Goal: Task Accomplishment & Management: Complete application form

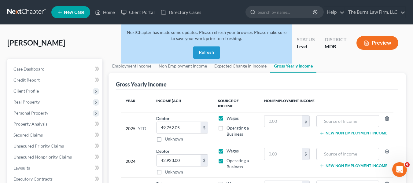
click at [208, 51] on button "Refresh" at bounding box center [206, 52] width 27 height 12
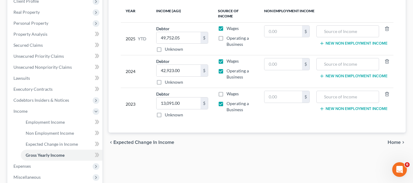
scroll to position [61, 0]
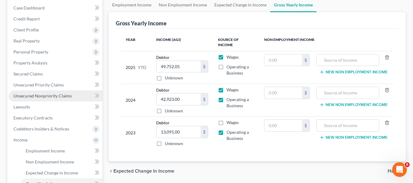
click at [52, 98] on span "Unsecured Nonpriority Claims" at bounding box center [42, 95] width 58 height 5
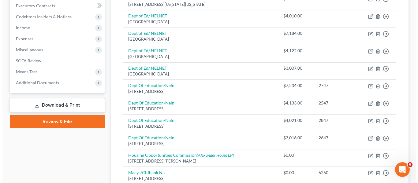
scroll to position [214, 0]
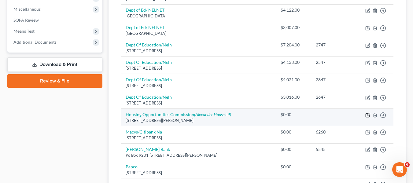
click at [368, 116] on icon "button" at bounding box center [367, 115] width 5 height 5
select select "21"
select select "14"
select select "3"
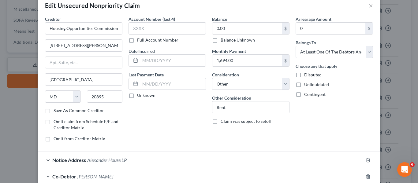
scroll to position [0, 0]
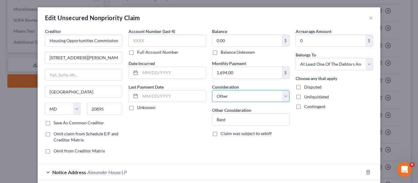
click at [226, 94] on select "Select Cable / Satellite Services Collection Agency Credit Card Debt Debt Couns…" at bounding box center [250, 96] width 77 height 12
click at [153, 94] on input "text" at bounding box center [172, 96] width 65 height 12
type input "9"
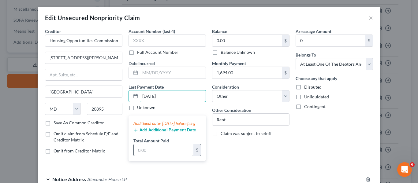
type input "[DATE]"
click at [159, 156] on input "text" at bounding box center [164, 150] width 60 height 12
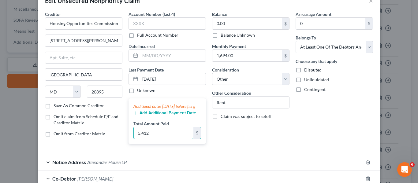
scroll to position [31, 0]
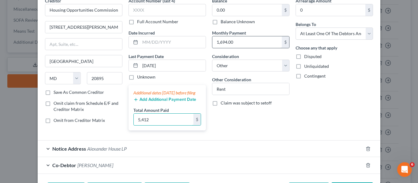
type input "5,412"
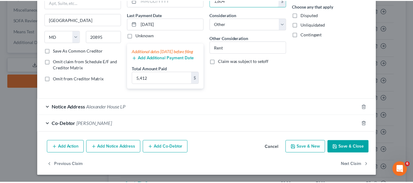
scroll to position [79, 0]
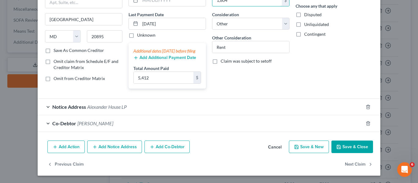
type input "1,804"
click at [359, 149] on button "Save & Close" at bounding box center [352, 147] width 42 height 13
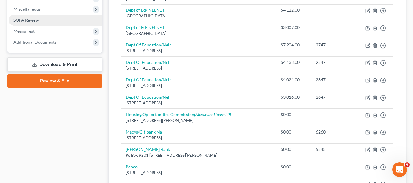
click at [47, 20] on link "SOFA Review" at bounding box center [56, 20] width 94 height 11
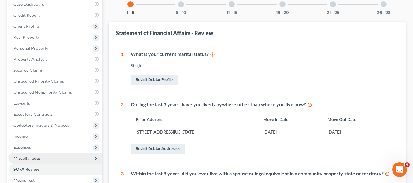
scroll to position [92, 0]
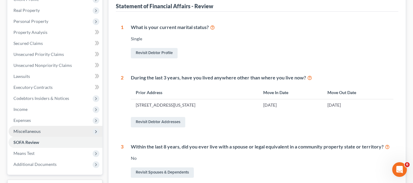
click at [45, 134] on span "Miscellaneous" at bounding box center [56, 131] width 94 height 11
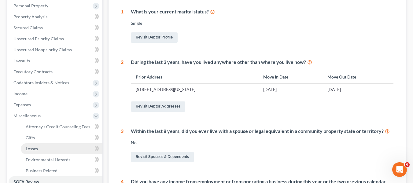
scroll to position [122, 0]
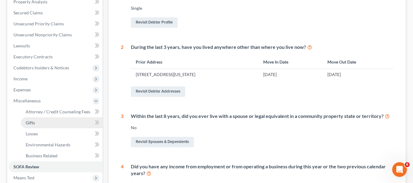
click at [61, 125] on link "Gifts" at bounding box center [62, 122] width 82 height 11
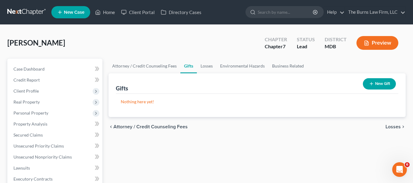
click at [378, 83] on button "New Gift" at bounding box center [379, 83] width 33 height 11
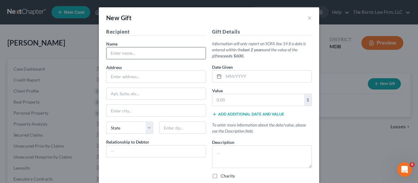
click at [168, 58] on input "text" at bounding box center [155, 53] width 99 height 12
type input "Tirwork Ainha"
click at [160, 73] on input "text" at bounding box center [155, 77] width 99 height 12
click at [171, 64] on div "Address" at bounding box center [156, 73] width 100 height 19
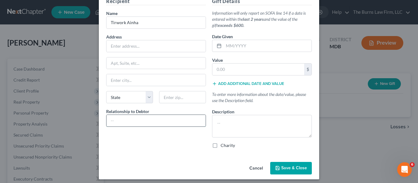
click at [157, 124] on input "text" at bounding box center [155, 121] width 99 height 12
type input "Son"
click at [237, 46] on input "text" at bounding box center [267, 46] width 88 height 12
click at [239, 39] on div "Date Given" at bounding box center [262, 42] width 100 height 19
click at [230, 72] on input "text" at bounding box center [258, 70] width 92 height 12
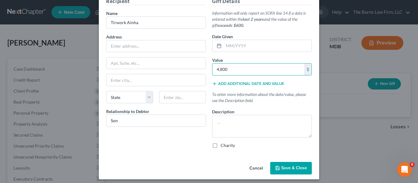
type input "4,800"
click at [254, 138] on div "Gift Details Information will only report on SOFA line 14 if a date is entered …" at bounding box center [262, 76] width 106 height 156
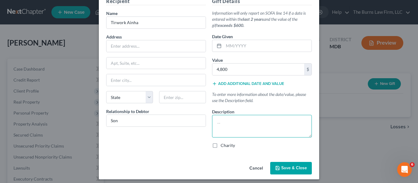
click at [254, 131] on textarea at bounding box center [262, 126] width 100 height 23
type textarea "Sum of money given to support debtor's mother over the last two years."
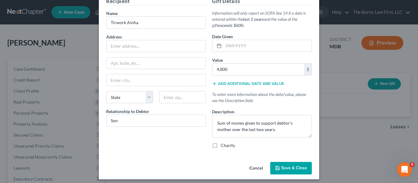
click at [299, 167] on span "Save & Close" at bounding box center [294, 168] width 26 height 5
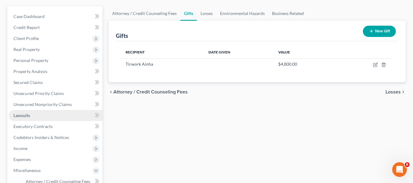
scroll to position [61, 0]
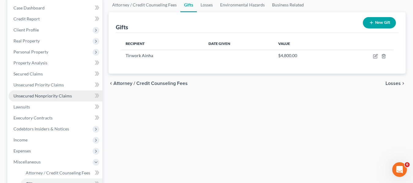
click at [56, 92] on link "Unsecured Nonpriority Claims" at bounding box center [56, 95] width 94 height 11
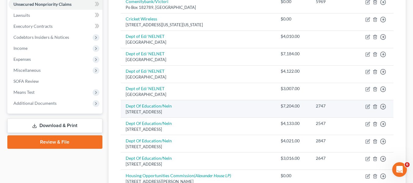
scroll to position [31, 0]
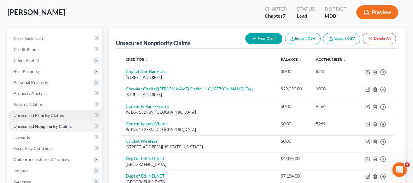
click at [47, 111] on link "Unsecured Priority Claims" at bounding box center [56, 115] width 94 height 11
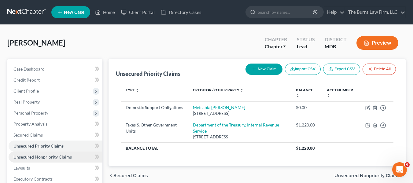
click at [48, 158] on span "Unsecured Nonpriority Claims" at bounding box center [42, 156] width 58 height 5
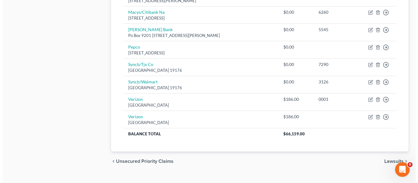
scroll to position [336, 0]
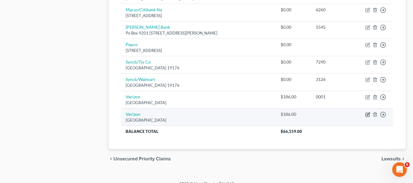
click at [366, 113] on icon "button" at bounding box center [368, 115] width 4 height 4
select select "45"
select select "19"
select select "0"
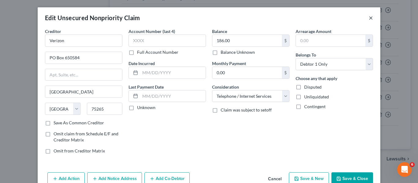
click at [370, 18] on button "×" at bounding box center [370, 17] width 4 height 7
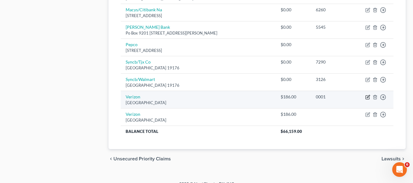
click at [366, 98] on icon "button" at bounding box center [368, 98] width 4 height 4
select select "45"
select select "0"
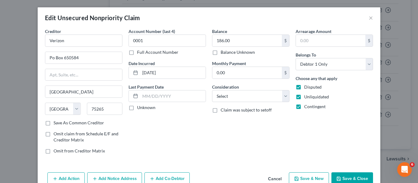
click at [304, 85] on label "Disputed" at bounding box center [312, 87] width 17 height 6
click at [306, 85] on input "Disputed" at bounding box center [308, 86] width 4 height 4
checkbox input "false"
click at [304, 99] on label "Unliquidated" at bounding box center [316, 97] width 25 height 6
click at [306, 98] on input "Unliquidated" at bounding box center [308, 96] width 4 height 4
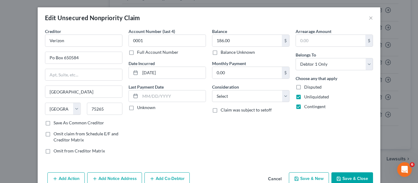
checkbox input "false"
click at [304, 107] on label "Contingent" at bounding box center [314, 107] width 21 height 6
click at [306, 107] on input "Contingent" at bounding box center [308, 106] width 4 height 4
checkbox input "false"
click at [264, 98] on select "Select Cable / Satellite Services Collection Agency Credit Card Debt Debt Couns…" at bounding box center [250, 96] width 77 height 12
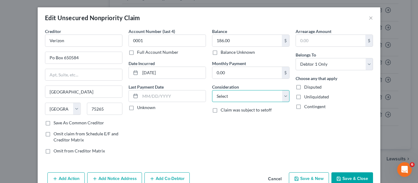
select select "19"
click at [212, 90] on select "Select Cable / Satellite Services Collection Agency Credit Card Debt Debt Couns…" at bounding box center [250, 96] width 77 height 12
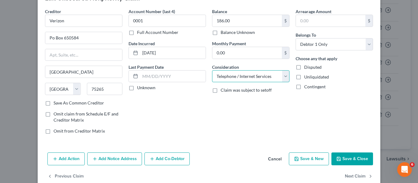
scroll to position [31, 0]
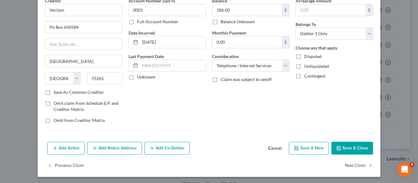
click at [347, 146] on button "Save & Close" at bounding box center [352, 148] width 42 height 13
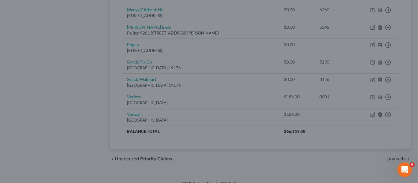
type input "0"
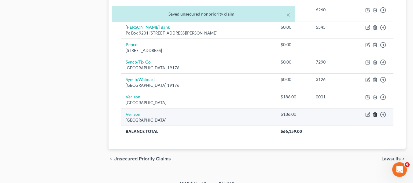
click at [376, 113] on icon "button" at bounding box center [375, 114] width 5 height 5
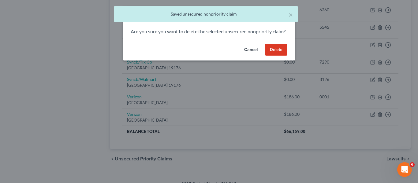
click at [279, 56] on button "Delete" at bounding box center [276, 50] width 22 height 12
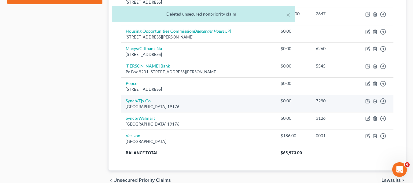
scroll to position [297, 0]
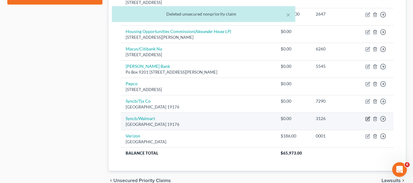
click at [367, 117] on icon "button" at bounding box center [367, 118] width 5 height 5
select select "39"
select select "2"
select select "0"
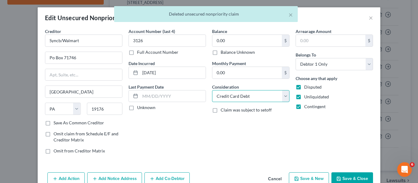
click at [253, 97] on select "Select Cable / Satellite Services Collection Agency Credit Card Debt Debt Couns…" at bounding box center [250, 96] width 77 height 12
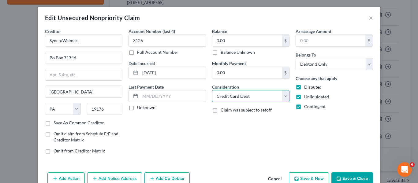
select select "14"
click at [212, 90] on select "Select Cable / Satellite Services Collection Agency Credit Card Debt Debt Couns…" at bounding box center [250, 96] width 77 height 12
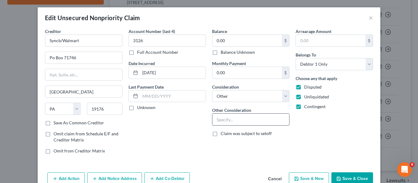
click at [230, 117] on input "text" at bounding box center [250, 120] width 77 height 12
type input "Credit Card; Subject to SOL"
click at [304, 89] on label "Disputed" at bounding box center [312, 87] width 17 height 6
click at [306, 88] on input "Disputed" at bounding box center [308, 86] width 4 height 4
checkbox input "false"
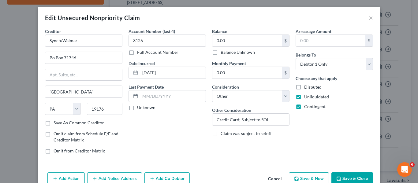
click at [304, 94] on label "Unliquidated" at bounding box center [316, 97] width 25 height 6
click at [306, 94] on input "Unliquidated" at bounding box center [308, 96] width 4 height 4
checkbox input "false"
click at [304, 104] on label "Contingent" at bounding box center [314, 107] width 21 height 6
click at [306, 104] on input "Contingent" at bounding box center [308, 106] width 4 height 4
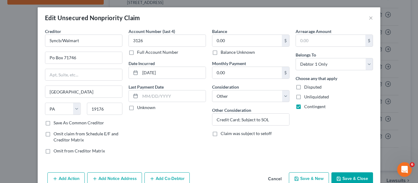
checkbox input "false"
click at [304, 88] on label "Disputed" at bounding box center [312, 87] width 17 height 6
click at [306, 88] on input "Disputed" at bounding box center [308, 86] width 4 height 4
checkbox input "true"
click at [304, 104] on label "Contingent" at bounding box center [314, 107] width 21 height 6
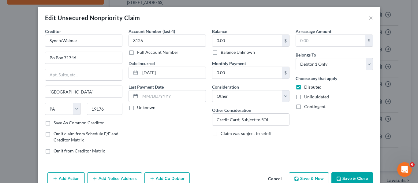
click at [306, 104] on input "Contingent" at bounding box center [308, 106] width 4 height 4
checkbox input "true"
click at [304, 98] on label "Unliquidated" at bounding box center [316, 97] width 25 height 6
click at [306, 98] on input "Unliquidated" at bounding box center [308, 96] width 4 height 4
checkbox input "true"
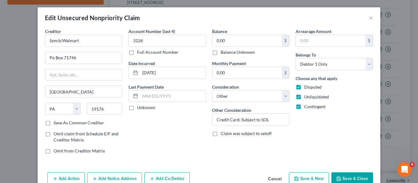
click at [345, 175] on button "Save & Close" at bounding box center [352, 178] width 42 height 13
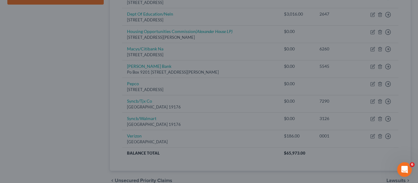
type input "0"
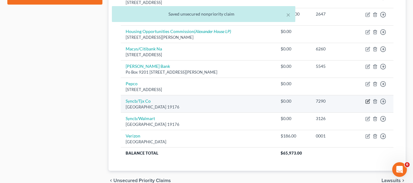
click at [368, 102] on icon "button" at bounding box center [367, 101] width 5 height 5
select select "39"
select select "2"
select select "0"
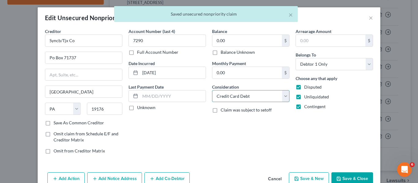
click at [251, 95] on select "Select Cable / Satellite Services Collection Agency Credit Card Debt Debt Couns…" at bounding box center [250, 96] width 77 height 12
click at [212, 90] on select "Select Cable / Satellite Services Collection Agency Credit Card Debt Debt Couns…" at bounding box center [250, 96] width 77 height 12
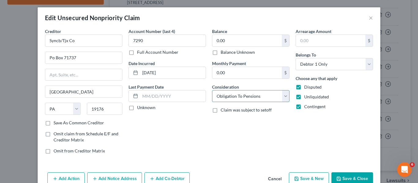
click at [243, 92] on select "Select Cable / Satellite Services Collection Agency Credit Card Debt Debt Couns…" at bounding box center [250, 96] width 77 height 12
select select "14"
click at [212, 90] on select "Select Cable / Satellite Services Collection Agency Credit Card Debt Debt Couns…" at bounding box center [250, 96] width 77 height 12
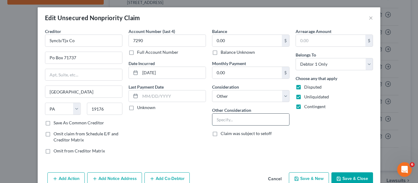
click at [237, 122] on input "text" at bounding box center [250, 120] width 77 height 12
type input "Credit Card; Subject to SOL"
click at [353, 171] on div "Add Action Add Notice Address Add Co-Debtor Cancel Save & New Save & Close" at bounding box center [209, 180] width 342 height 20
click at [342, 179] on button "Save & Close" at bounding box center [352, 178] width 42 height 13
type input "0"
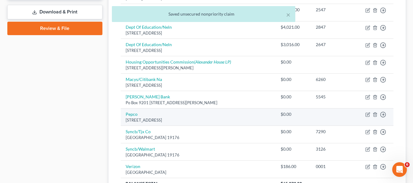
scroll to position [236, 0]
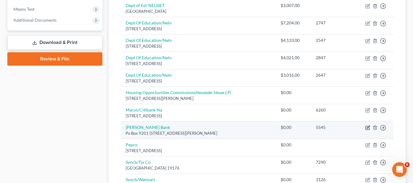
click at [367, 126] on icon "button" at bounding box center [368, 128] width 4 height 4
select select "35"
select select "1"
select select "0"
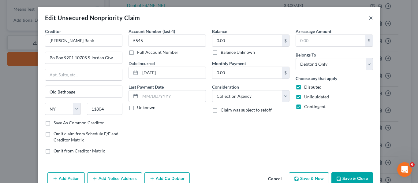
click at [368, 16] on button "×" at bounding box center [370, 17] width 4 height 7
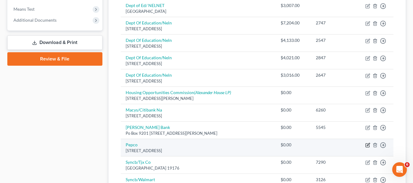
click at [367, 145] on icon "button" at bounding box center [367, 145] width 5 height 5
select select "39"
select select "20"
select select "0"
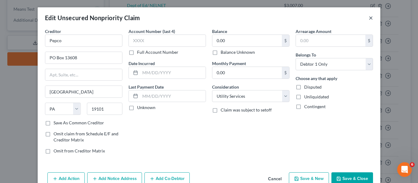
click at [368, 19] on button "×" at bounding box center [370, 17] width 4 height 7
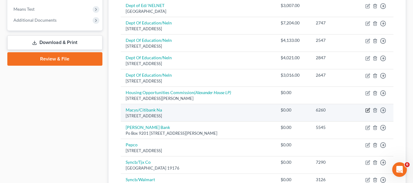
click at [370, 109] on icon "button" at bounding box center [368, 110] width 3 height 3
select select "43"
select select "2"
select select "0"
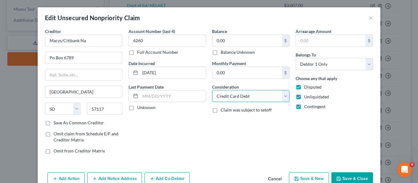
click at [265, 91] on select "Select Cable / Satellite Services Collection Agency Credit Card Debt Debt Couns…" at bounding box center [250, 96] width 77 height 12
select select "14"
click at [212, 90] on select "Select Cable / Satellite Services Collection Agency Credit Card Debt Debt Couns…" at bounding box center [250, 96] width 77 height 12
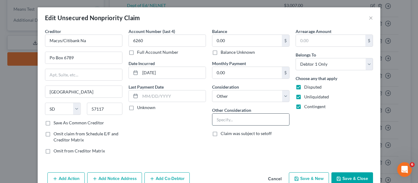
click at [251, 121] on input "text" at bounding box center [250, 120] width 77 height 12
type input "Credit Card; Subject to SOL"
click at [363, 175] on button "Save & Close" at bounding box center [352, 178] width 42 height 13
type input "0"
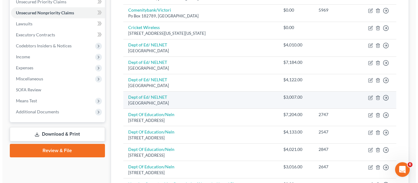
scroll to position [175, 0]
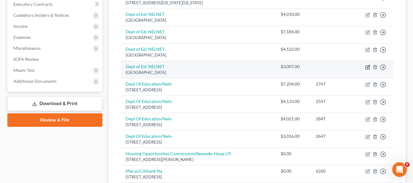
click at [367, 67] on icon "button" at bounding box center [368, 66] width 3 height 3
select select "30"
select select "17"
select select "0"
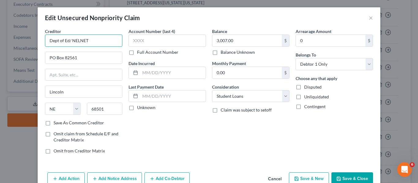
click at [98, 45] on input "Dept of Ed/ NELNET" at bounding box center [83, 41] width 77 height 12
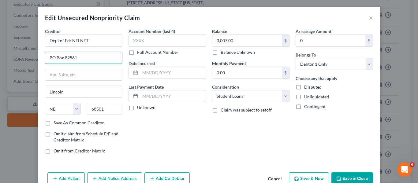
drag, startPoint x: 96, startPoint y: 62, endPoint x: 0, endPoint y: 58, distance: 96.4
click at [0, 58] on div "Edit Unsecured Nonpriority Claim × Creditor * Dept of Ed/ NELNET PO Box 82561 […" at bounding box center [209, 91] width 418 height 183
click at [363, 18] on div "Edit Unsecured Nonpriority Claim ×" at bounding box center [209, 17] width 342 height 21
click at [368, 18] on button "×" at bounding box center [370, 17] width 4 height 7
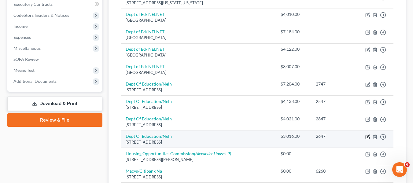
click at [367, 136] on icon "button" at bounding box center [368, 136] width 3 height 3
select select "30"
select select "17"
select select "0"
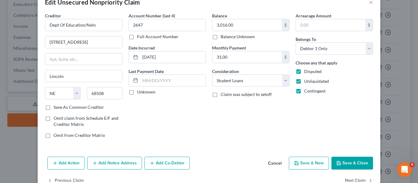
scroll to position [32, 0]
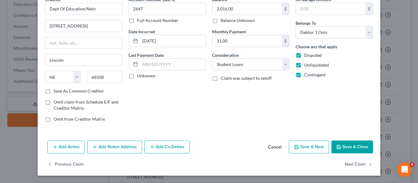
click at [131, 148] on button "Add Notice Address" at bounding box center [114, 147] width 55 height 13
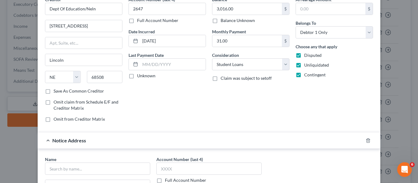
click at [104, 161] on div "Name *" at bounding box center [97, 165] width 105 height 19
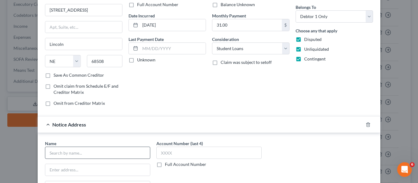
scroll to position [62, 0]
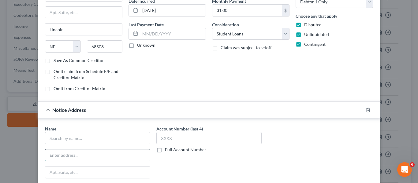
click at [88, 158] on input "text" at bounding box center [97, 155] width 105 height 12
paste input "PO Box 82561"
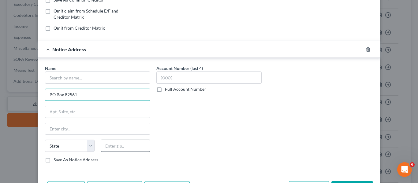
scroll to position [124, 0]
type input "PO Box 82561"
click at [124, 145] on input "text" at bounding box center [126, 145] width 50 height 12
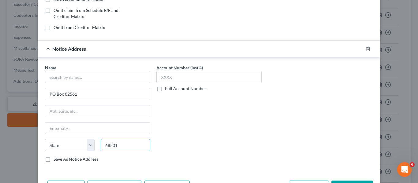
type input "68501"
type input "Lincoln"
select select "30"
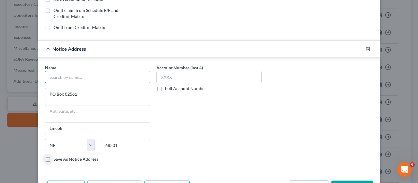
click at [89, 82] on input "text" at bounding box center [97, 77] width 105 height 12
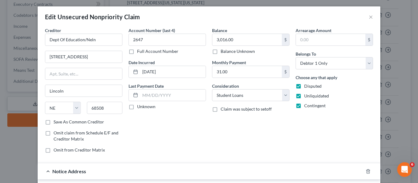
scroll to position [0, 0]
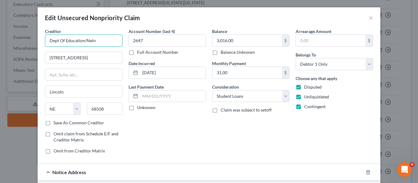
drag, startPoint x: 97, startPoint y: 42, endPoint x: 0, endPoint y: 30, distance: 98.1
click at [0, 30] on div "Edit Unsecured Nonpriority Claim × Creditor * Dept Of Education/Neln [STREET_AD…" at bounding box center [209, 91] width 418 height 183
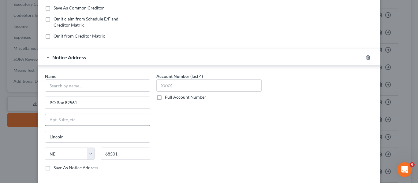
scroll to position [122, 0]
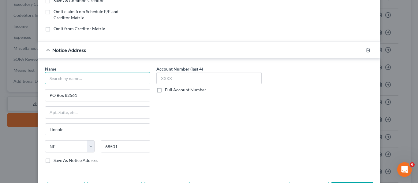
click at [81, 84] on input "text" at bounding box center [97, 78] width 105 height 12
paste input "Dept Of Education/Neln"
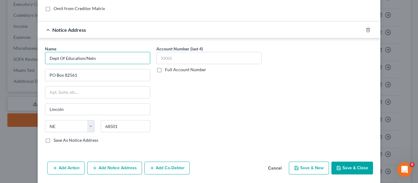
scroll to position [153, 0]
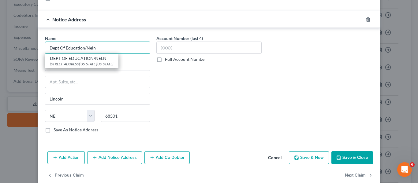
type input "Dept Of Education/Neln"
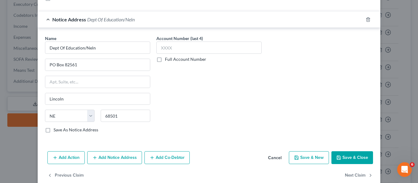
click at [340, 158] on button "Save & Close" at bounding box center [352, 157] width 42 height 13
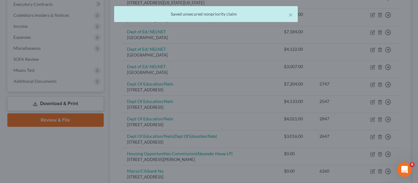
type input "0"
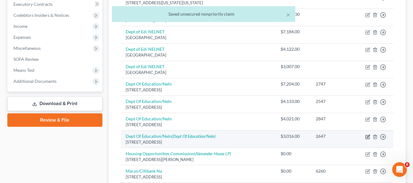
click at [367, 137] on icon "button" at bounding box center [368, 136] width 3 height 3
select select "30"
select select "17"
select select "0"
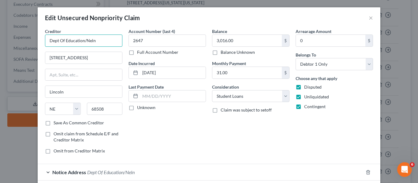
drag, startPoint x: 82, startPoint y: 40, endPoint x: 68, endPoint y: 42, distance: 13.9
click at [68, 42] on input "Dept Of Education/Neln" at bounding box center [83, 41] width 77 height 12
type input "Dept Of Ed/NELNET"
click at [304, 87] on label "Disputed" at bounding box center [312, 87] width 17 height 6
click at [306, 87] on input "Disputed" at bounding box center [308, 86] width 4 height 4
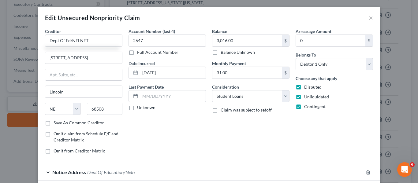
checkbox input "false"
drag, startPoint x: 294, startPoint y: 90, endPoint x: 294, endPoint y: 94, distance: 4.3
click at [304, 90] on label "Disputed" at bounding box center [312, 87] width 17 height 6
click at [304, 97] on label "Unliquidated" at bounding box center [316, 97] width 25 height 6
click at [306, 97] on input "Unliquidated" at bounding box center [308, 96] width 4 height 4
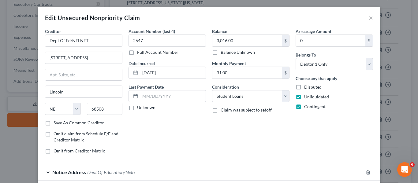
checkbox input "false"
click at [304, 105] on label "Contingent" at bounding box center [314, 107] width 21 height 6
click at [306, 105] on input "Contingent" at bounding box center [308, 106] width 4 height 4
checkbox input "false"
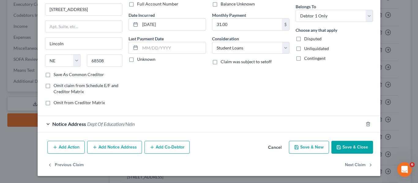
scroll to position [49, 0]
click at [345, 145] on button "Save & Close" at bounding box center [352, 147] width 42 height 13
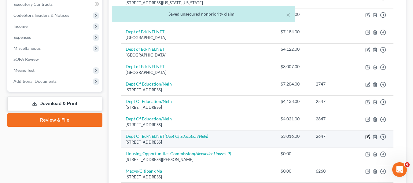
click at [367, 135] on icon "button" at bounding box center [367, 137] width 5 height 5
select select "30"
select select "17"
select select "0"
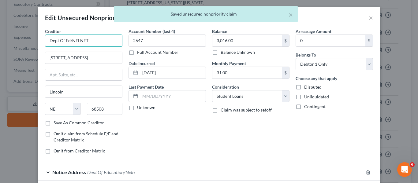
drag, startPoint x: 105, startPoint y: 39, endPoint x: 65, endPoint y: 43, distance: 39.9
click at [65, 43] on input "Dept Of Ed/NELNET" at bounding box center [83, 41] width 77 height 12
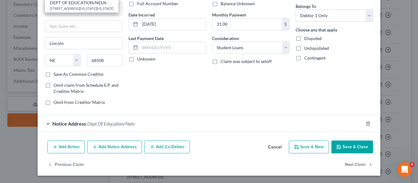
type input "Dept Of Education/Neln"
click at [137, 125] on div "Notice Address Dept Of Education/Neln" at bounding box center [200, 124] width 325 height 16
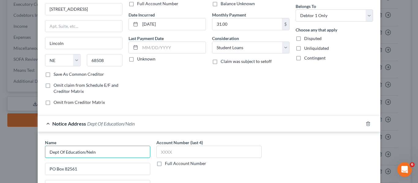
drag, startPoint x: 113, startPoint y: 148, endPoint x: 72, endPoint y: 154, distance: 41.5
click at [68, 158] on input "Dept Of Education/Neln" at bounding box center [97, 152] width 105 height 12
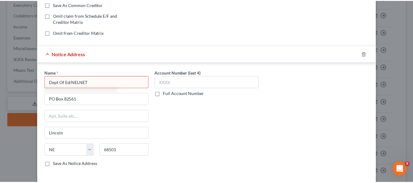
scroll to position [140, 0]
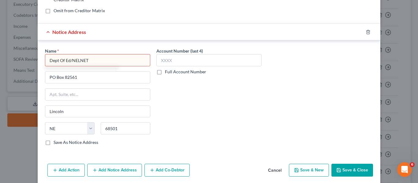
type input "Dept Of Ed/NELNET"
click at [332, 169] on button "Save & Close" at bounding box center [352, 170] width 42 height 13
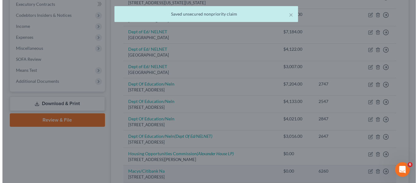
scroll to position [0, 0]
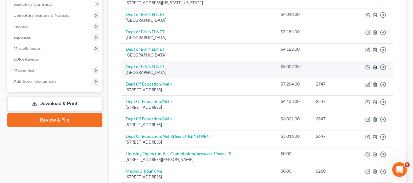
click at [375, 67] on line "button" at bounding box center [375, 67] width 0 height 1
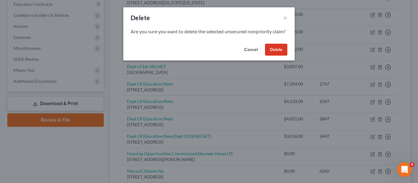
click at [269, 56] on button "Delete" at bounding box center [276, 50] width 22 height 12
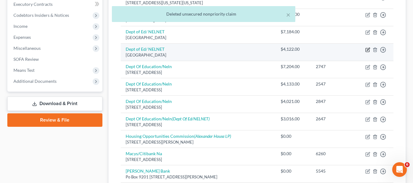
click at [366, 47] on icon "button" at bounding box center [367, 49] width 5 height 5
select select "30"
select select "17"
select select "0"
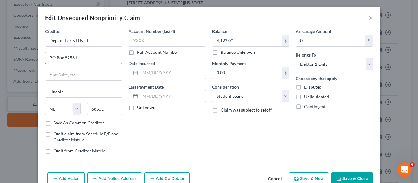
drag, startPoint x: 106, startPoint y: 56, endPoint x: 0, endPoint y: 44, distance: 106.5
click at [0, 44] on div "Edit Unsecured Nonpriority Claim × Creditor * Dept of Ed/ NELNET PO Box 82561 […" at bounding box center [209, 91] width 418 height 183
click at [368, 20] on button "×" at bounding box center [370, 17] width 4 height 7
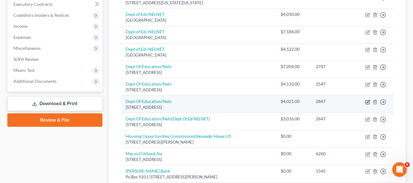
click at [368, 101] on icon "button" at bounding box center [367, 102] width 5 height 5
select select "30"
select select "17"
select select "0"
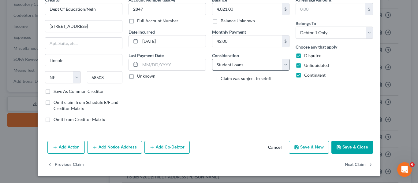
scroll to position [32, 0]
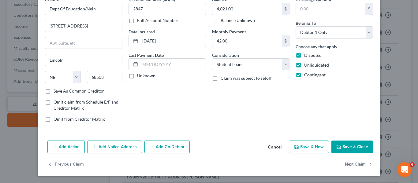
click at [134, 149] on button "Add Notice Address" at bounding box center [114, 147] width 55 height 13
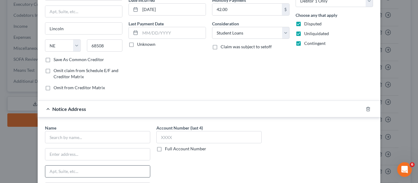
scroll to position [93, 0]
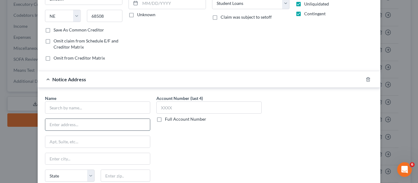
click at [98, 125] on input "text" at bounding box center [97, 125] width 105 height 12
paste input "PO Box 82561"
type input "PO Box 82561"
click at [135, 172] on input "text" at bounding box center [126, 176] width 50 height 12
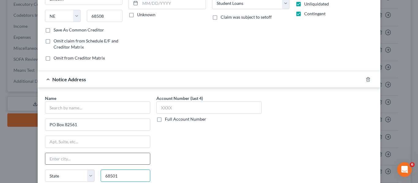
type input "68501"
type input "Lincoln"
select select "30"
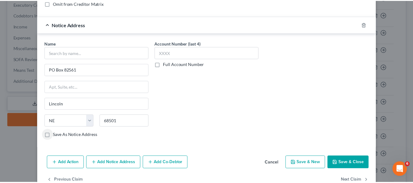
scroll to position [133, 0]
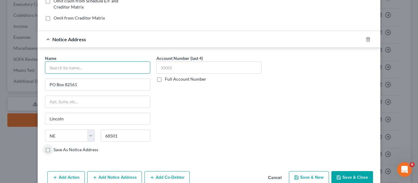
click at [87, 70] on input "text" at bounding box center [97, 67] width 105 height 12
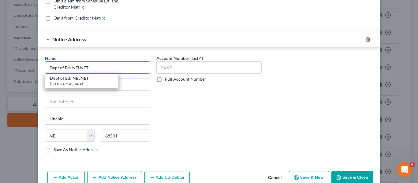
type input "Dept of Ed/ NELNET"
click at [341, 179] on button "Save & Close" at bounding box center [352, 177] width 42 height 13
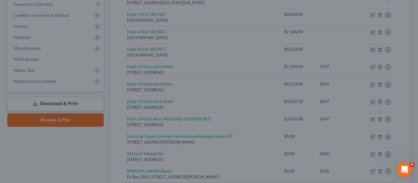
type input "0"
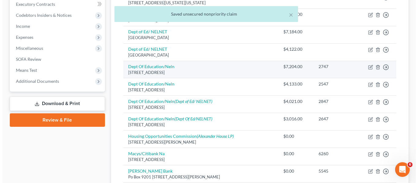
scroll to position [144, 0]
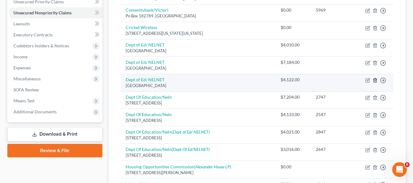
click at [376, 80] on icon "button" at bounding box center [375, 80] width 3 height 4
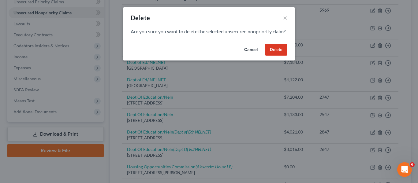
click at [282, 56] on button "Delete" at bounding box center [276, 50] width 22 height 12
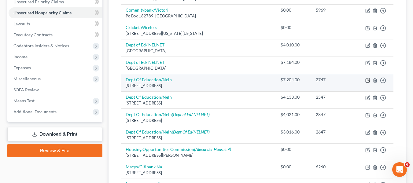
click at [368, 81] on icon "button" at bounding box center [367, 80] width 5 height 5
select select "30"
select select "17"
select select "0"
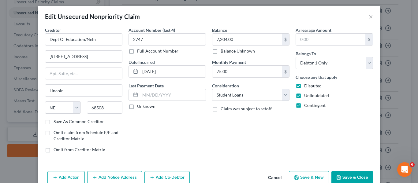
scroll to position [32, 0]
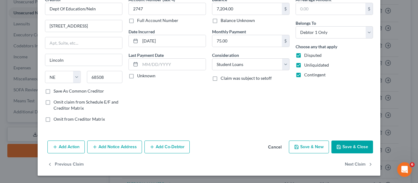
drag, startPoint x: 296, startPoint y: 53, endPoint x: 296, endPoint y: 62, distance: 8.9
click at [304, 53] on label "Disputed" at bounding box center [312, 55] width 17 height 6
click at [306, 53] on input "Disputed" at bounding box center [308, 54] width 4 height 4
checkbox input "false"
click at [304, 66] on label "Unliquidated" at bounding box center [316, 65] width 25 height 6
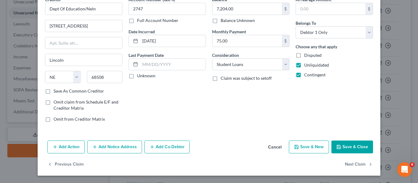
click at [306, 66] on input "Unliquidated" at bounding box center [308, 64] width 4 height 4
checkbox input "false"
click at [304, 75] on label "Contingent" at bounding box center [314, 75] width 21 height 6
click at [306, 75] on input "Contingent" at bounding box center [308, 74] width 4 height 4
checkbox input "false"
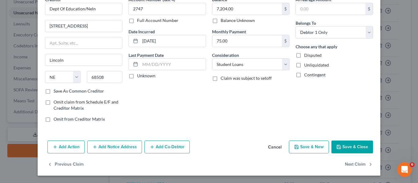
click at [107, 146] on button "Add Notice Address" at bounding box center [114, 147] width 55 height 13
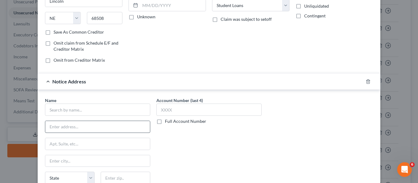
scroll to position [93, 0]
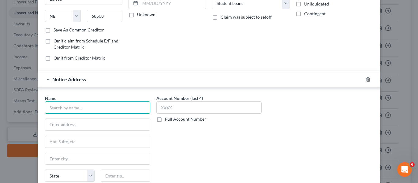
click at [76, 109] on input "text" at bounding box center [97, 107] width 105 height 12
click at [77, 123] on input "text" at bounding box center [97, 125] width 105 height 12
paste input "PO Box 82561"
type input "PO Box 82561"
click at [82, 108] on input "text" at bounding box center [97, 107] width 105 height 12
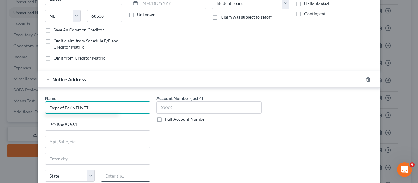
type input "Dept of Ed/ NELNET"
click at [117, 173] on input "text" at bounding box center [126, 176] width 50 height 12
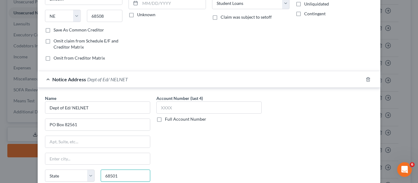
type input "68501"
type input "Lincoln"
select select "30"
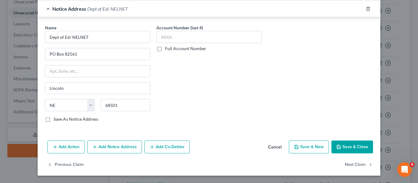
click at [342, 144] on button "Save & Close" at bounding box center [352, 147] width 42 height 13
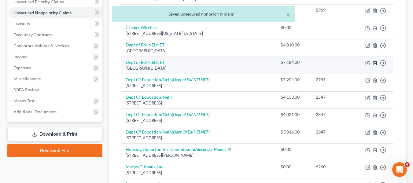
click at [375, 61] on icon "button" at bounding box center [375, 63] width 5 height 5
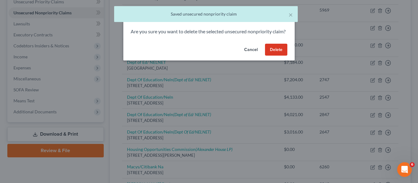
click at [278, 56] on button "Delete" at bounding box center [276, 50] width 22 height 12
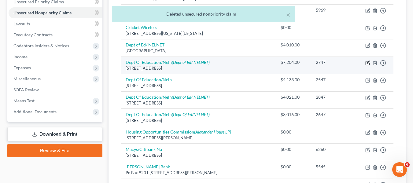
click at [367, 64] on icon "button" at bounding box center [367, 63] width 5 height 5
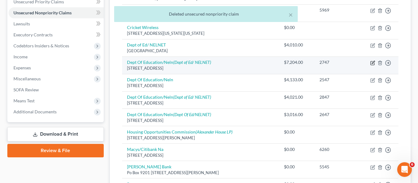
select select "30"
select select "17"
select select "0"
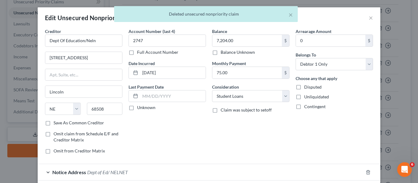
click at [367, 20] on div "× Deleted unsecured nonpriority claim" at bounding box center [206, 15] width 418 height 19
click at [369, 16] on div "× Deleted unsecured nonpriority claim" at bounding box center [206, 15] width 418 height 19
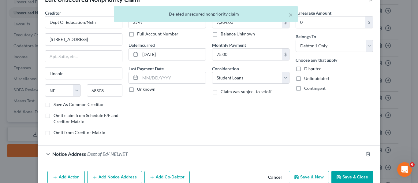
scroll to position [49, 0]
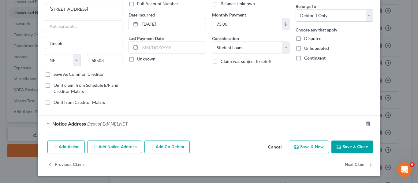
click at [348, 149] on button "Save & Close" at bounding box center [352, 147] width 42 height 13
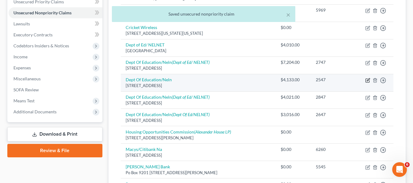
click at [367, 80] on icon "button" at bounding box center [367, 80] width 5 height 5
select select "30"
select select "17"
select select "0"
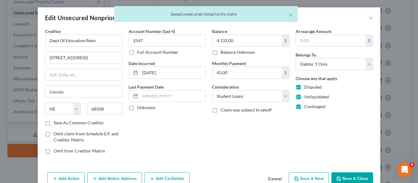
drag, startPoint x: 309, startPoint y: 85, endPoint x: 309, endPoint y: 91, distance: 6.4
click at [309, 85] on span "Disputed" at bounding box center [312, 86] width 17 height 5
click at [310, 97] on span "Unliquidated" at bounding box center [316, 96] width 25 height 5
click at [310, 97] on input "Unliquidated" at bounding box center [308, 96] width 4 height 4
checkbox input "false"
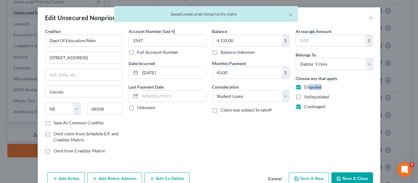
click at [305, 90] on div "Choose any that apply Disputed Unliquidated Contingent" at bounding box center [333, 92] width 77 height 35
click at [305, 105] on span "Contingent" at bounding box center [314, 106] width 21 height 5
click at [306, 105] on input "Contingent" at bounding box center [308, 106] width 4 height 4
checkbox input "false"
click at [304, 85] on label "Disputed" at bounding box center [312, 87] width 17 height 6
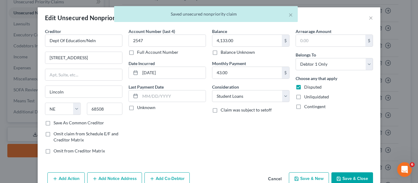
click at [306, 85] on input "Disputed" at bounding box center [308, 86] width 4 height 4
checkbox input "false"
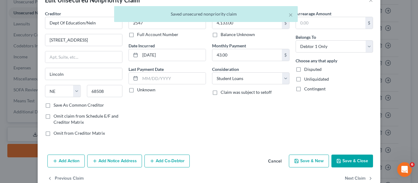
scroll to position [32, 0]
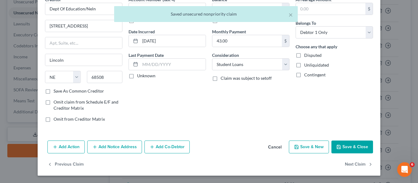
click at [349, 149] on button "Save & Close" at bounding box center [352, 147] width 42 height 13
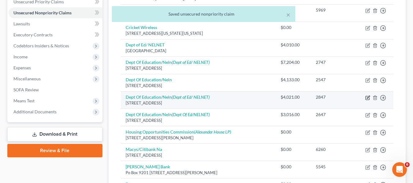
click at [367, 97] on icon "button" at bounding box center [367, 97] width 5 height 5
select select "30"
select select "17"
select select "0"
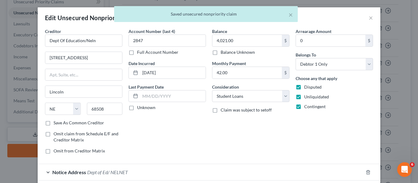
click at [304, 88] on label "Disputed" at bounding box center [312, 87] width 17 height 6
click at [306, 88] on input "Disputed" at bounding box center [308, 86] width 4 height 4
checkbox input "false"
click at [304, 98] on label "Unliquidated" at bounding box center [316, 97] width 25 height 6
click at [306, 98] on input "Unliquidated" at bounding box center [308, 96] width 4 height 4
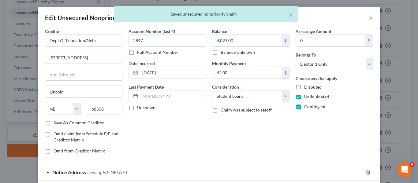
checkbox input "false"
click at [304, 108] on label "Contingent" at bounding box center [314, 107] width 21 height 6
click at [306, 108] on input "Contingent" at bounding box center [308, 106] width 4 height 4
checkbox input "false"
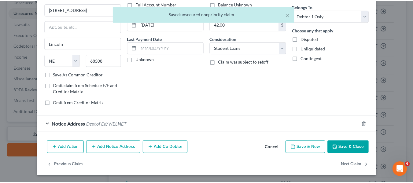
scroll to position [49, 0]
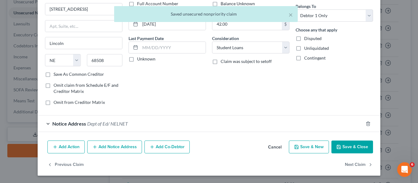
click at [352, 148] on button "Save & Close" at bounding box center [352, 147] width 42 height 13
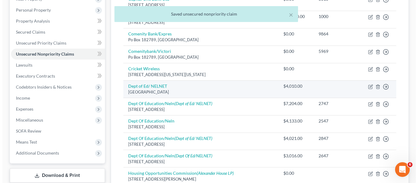
scroll to position [114, 0]
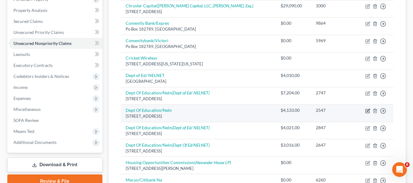
click at [367, 110] on icon "button" at bounding box center [367, 111] width 5 height 5
select select "30"
select select "17"
select select "0"
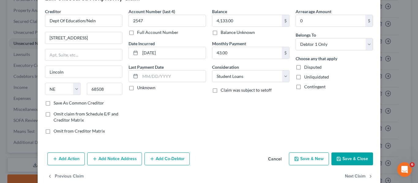
scroll to position [32, 0]
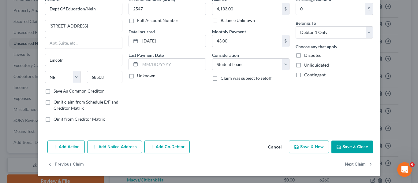
click at [99, 146] on button "Add Notice Address" at bounding box center [114, 147] width 55 height 13
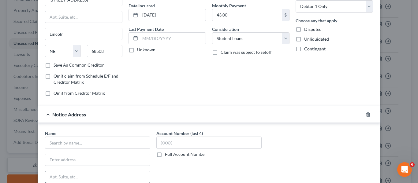
scroll to position [93, 0]
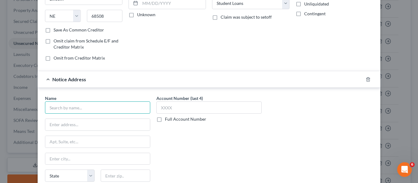
click at [91, 106] on input "text" at bounding box center [97, 107] width 105 height 12
type input "Dept of Ed/ NELNET"
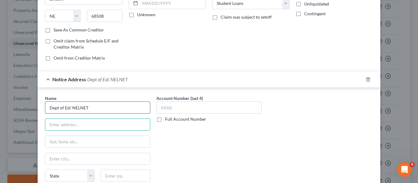
paste input "PO Box 82561"
type input "PO Box 82561"
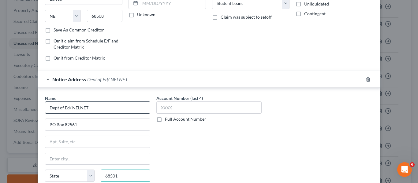
type input "68501"
type input "Lincoln"
select select "30"
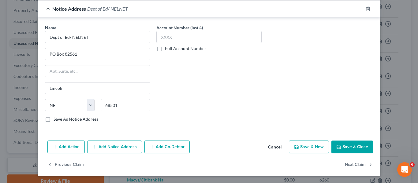
click at [337, 148] on icon "button" at bounding box center [338, 147] width 5 height 5
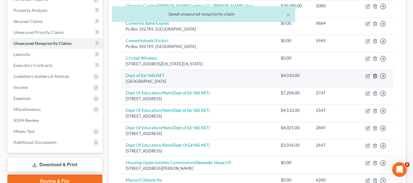
click at [376, 74] on icon "button" at bounding box center [375, 76] width 5 height 5
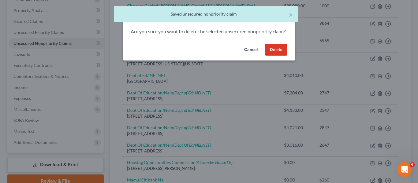
click at [277, 54] on button "Delete" at bounding box center [276, 50] width 22 height 12
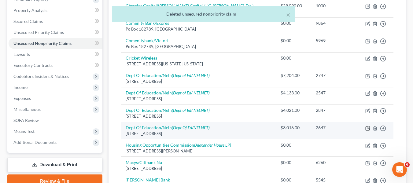
click at [367, 127] on icon "button" at bounding box center [367, 128] width 5 height 5
select select "30"
select select "17"
select select "0"
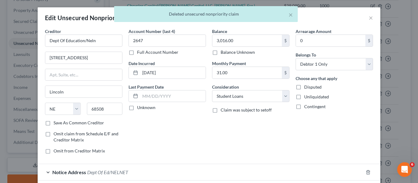
click at [368, 16] on div "× Deleted unsecured nonpriority claim" at bounding box center [206, 15] width 418 height 19
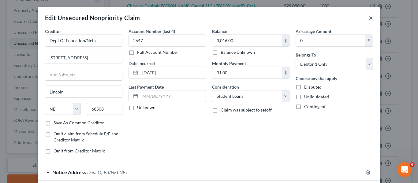
click at [370, 17] on button "×" at bounding box center [370, 17] width 4 height 7
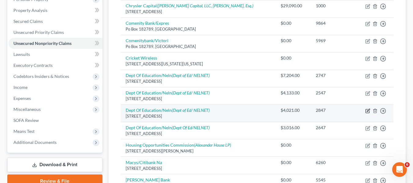
click at [366, 112] on icon "button" at bounding box center [368, 111] width 4 height 4
select select "30"
select select "17"
select select "0"
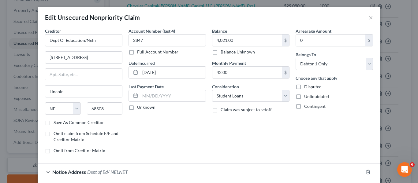
scroll to position [0, 0]
click at [182, 169] on div "Notice Address Dept of Ed/ NELNET" at bounding box center [200, 172] width 325 height 16
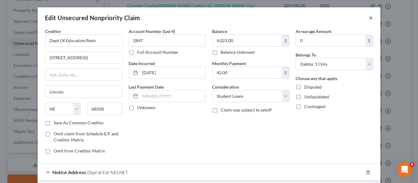
click at [368, 17] on button "×" at bounding box center [370, 17] width 4 height 7
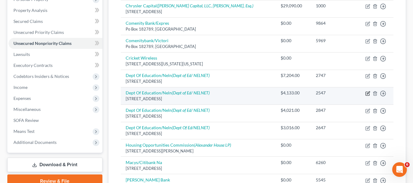
click at [368, 94] on icon "button" at bounding box center [368, 92] width 3 height 3
select select "30"
select select "17"
select select "0"
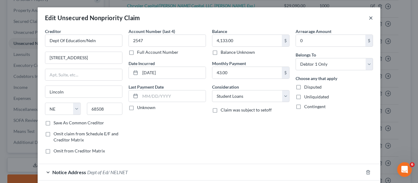
click at [368, 18] on button "×" at bounding box center [370, 17] width 4 height 7
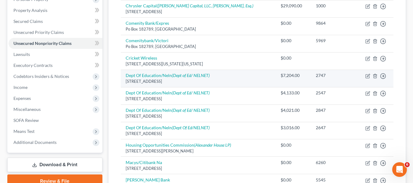
click at [364, 76] on td "Move to D Move to E Move to G Move to Notice Only" at bounding box center [374, 78] width 37 height 17
click at [366, 76] on icon "button" at bounding box center [368, 76] width 4 height 4
select select "30"
select select "17"
select select "0"
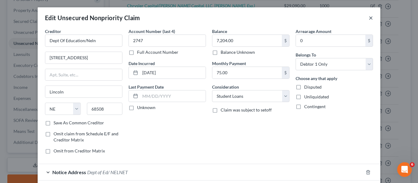
click at [368, 17] on button "×" at bounding box center [370, 17] width 4 height 7
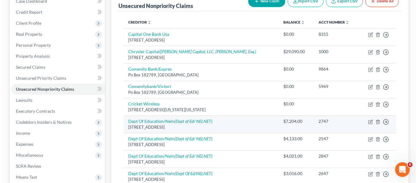
scroll to position [53, 0]
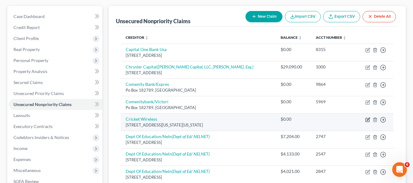
click at [367, 119] on icon "button" at bounding box center [367, 119] width 5 height 5
select select "8"
select select "19"
select select "0"
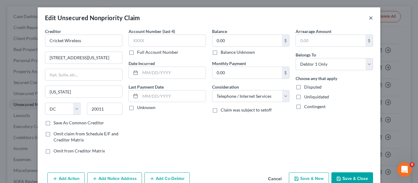
click at [369, 18] on button "×" at bounding box center [370, 17] width 4 height 7
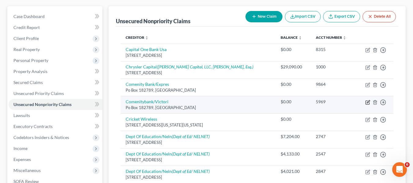
click at [368, 103] on icon "button" at bounding box center [368, 101] width 3 height 3
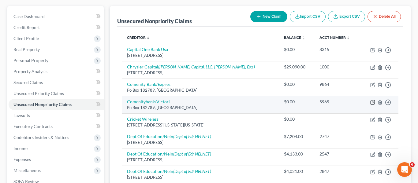
select select "36"
select select "2"
select select "0"
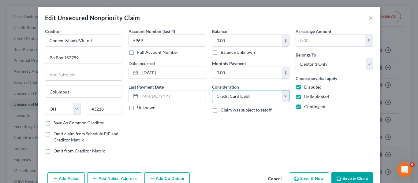
click at [263, 94] on select "Select Cable / Satellite Services Collection Agency Credit Card Debt Debt Couns…" at bounding box center [250, 96] width 77 height 12
select select "14"
click at [212, 90] on select "Select Cable / Satellite Services Collection Agency Credit Card Debt Debt Couns…" at bounding box center [250, 96] width 77 height 12
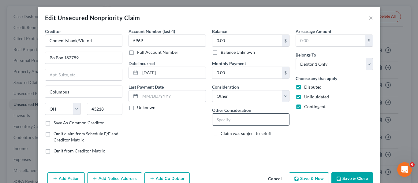
click at [239, 118] on input "text" at bounding box center [250, 120] width 77 height 12
type input "Credit Card; Subject to SOL"
click at [338, 175] on button "Save & Close" at bounding box center [352, 178] width 42 height 13
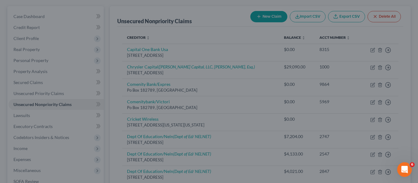
type input "0"
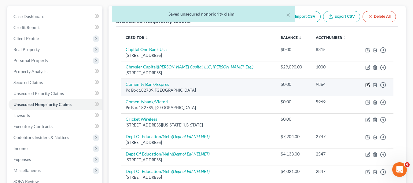
click at [368, 86] on icon "button" at bounding box center [367, 85] width 5 height 5
select select "36"
select select "2"
select select "0"
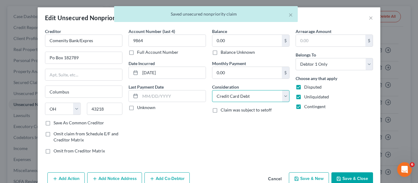
click at [227, 93] on select "Select Cable / Satellite Services Collection Agency Credit Card Debt Debt Couns…" at bounding box center [250, 96] width 77 height 12
select select "14"
click at [212, 90] on select "Select Cable / Satellite Services Collection Agency Credit Card Debt Debt Couns…" at bounding box center [250, 96] width 77 height 12
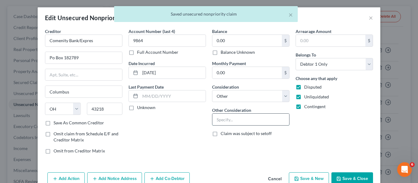
click at [223, 122] on input "text" at bounding box center [250, 120] width 77 height 12
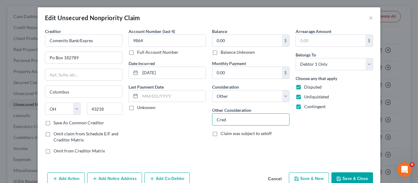
type input "Credit Card; Subject to SOL"
click at [344, 176] on button "Save & Close" at bounding box center [352, 178] width 42 height 13
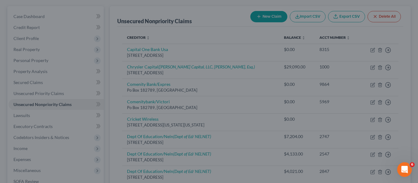
type input "0"
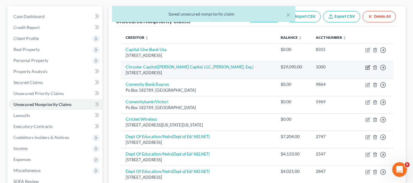
click at [370, 66] on icon "button" at bounding box center [368, 66] width 3 height 3
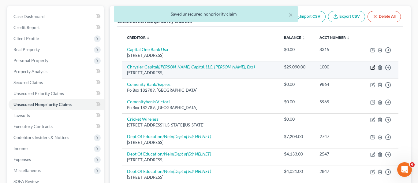
select select "45"
select select "14"
select select "0"
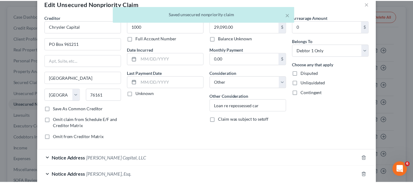
scroll to position [0, 0]
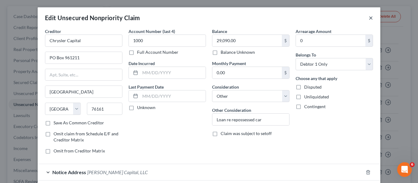
click at [368, 16] on button "×" at bounding box center [370, 17] width 4 height 7
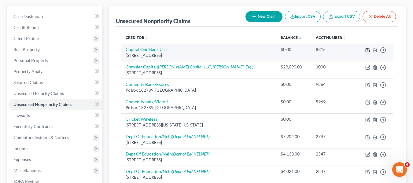
click at [367, 51] on icon "button" at bounding box center [368, 49] width 3 height 3
select select "46"
select select "2"
select select "0"
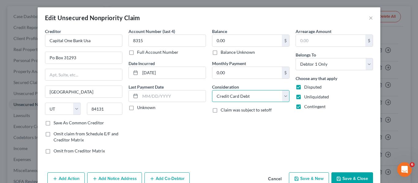
click at [266, 94] on select "Select Cable / Satellite Services Collection Agency Credit Card Debt Debt Couns…" at bounding box center [250, 96] width 77 height 12
select select "14"
click at [212, 90] on select "Select Cable / Satellite Services Collection Agency Credit Card Debt Debt Couns…" at bounding box center [250, 96] width 77 height 12
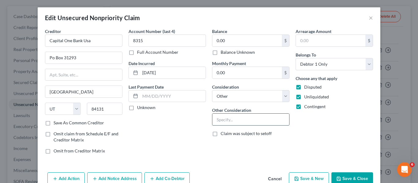
click at [226, 119] on input "text" at bounding box center [250, 120] width 77 height 12
type input "Credit Card; Subject to SOL"
click at [358, 179] on button "Save & Close" at bounding box center [352, 178] width 42 height 13
type input "0"
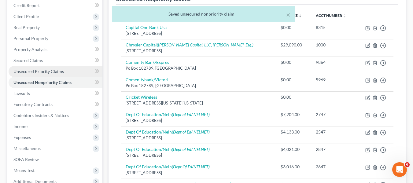
click at [44, 71] on span "Unsecured Priority Claims" at bounding box center [38, 71] width 50 height 5
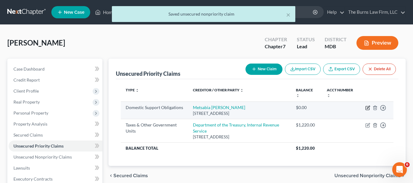
click at [369, 110] on icon "button" at bounding box center [368, 108] width 4 height 4
select select "31"
select select "0"
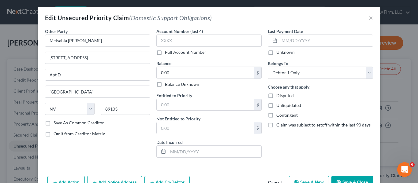
scroll to position [31, 0]
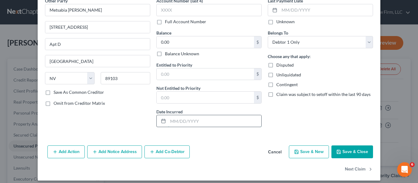
click at [198, 118] on input "text" at bounding box center [214, 121] width 93 height 12
type input "[DATE]"
click at [345, 153] on button "Save & Close" at bounding box center [352, 152] width 42 height 13
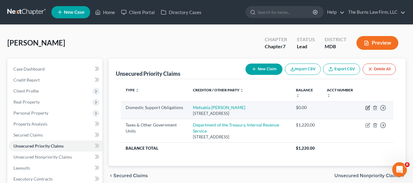
click at [369, 109] on icon "button" at bounding box center [368, 108] width 4 height 4
select select "31"
select select "0"
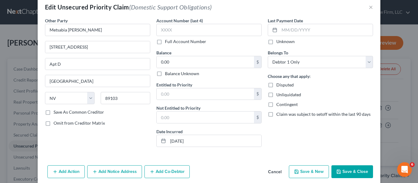
scroll to position [0, 0]
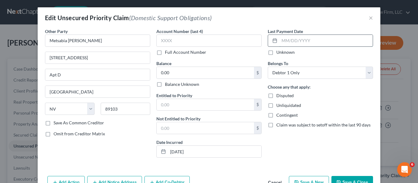
click at [291, 39] on input "text" at bounding box center [325, 41] width 93 height 12
click at [292, 41] on input "text" at bounding box center [325, 41] width 93 height 12
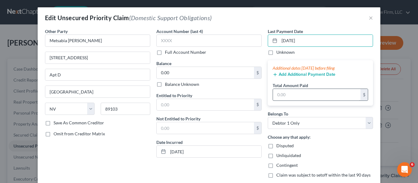
type input "[DATE]"
click at [292, 93] on input "text" at bounding box center [316, 95] width 87 height 12
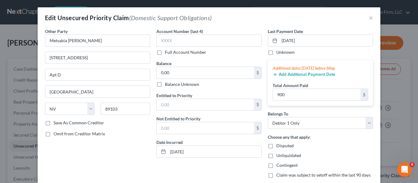
click at [220, 169] on div "Account Number (last 4) Full Account Number Balance 0.00 $ Balance Unknown Bala…" at bounding box center [208, 105] width 111 height 155
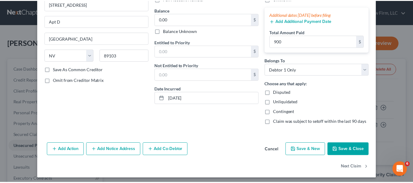
scroll to position [56, 0]
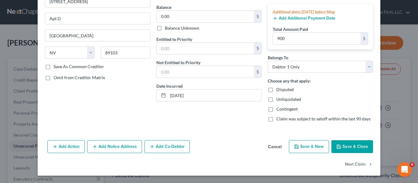
click at [346, 148] on button "Save & Close" at bounding box center [352, 146] width 42 height 13
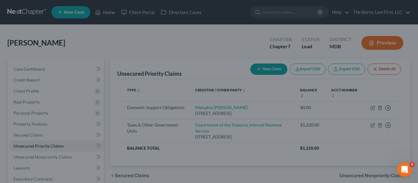
type input "900.00"
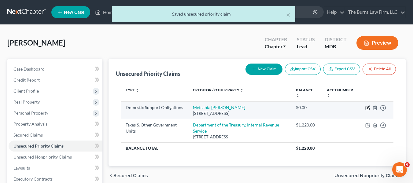
click at [366, 109] on icon "button" at bounding box center [368, 108] width 4 height 4
select select "31"
select select "0"
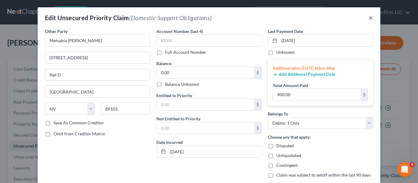
click at [368, 20] on button "×" at bounding box center [370, 17] width 4 height 7
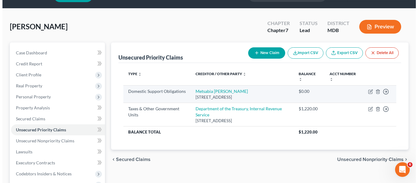
scroll to position [31, 0]
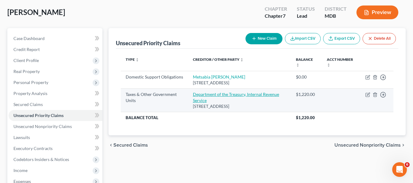
click at [216, 96] on link "Department of the Treasury, Internal Revenue Service" at bounding box center [236, 97] width 86 height 11
select select "0"
select select "39"
select select "0"
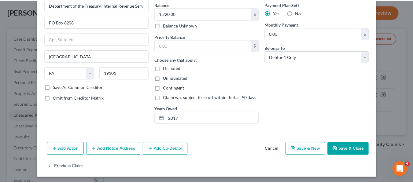
scroll to position [61, 0]
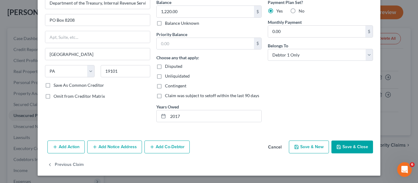
click at [337, 142] on button "Save & Close" at bounding box center [352, 147] width 42 height 13
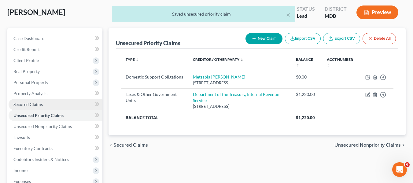
click at [39, 108] on link "Secured Claims" at bounding box center [56, 104] width 94 height 11
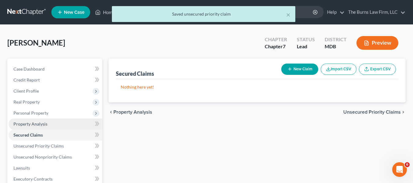
click at [35, 122] on span "Property Analysis" at bounding box center [30, 123] width 34 height 5
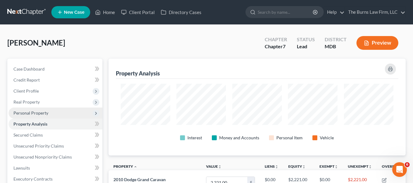
click at [58, 117] on span "Personal Property" at bounding box center [56, 113] width 94 height 11
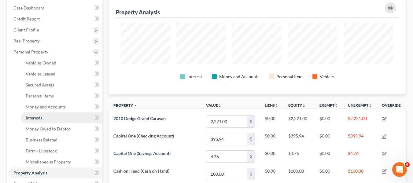
click at [50, 116] on link "Interests" at bounding box center [62, 117] width 82 height 11
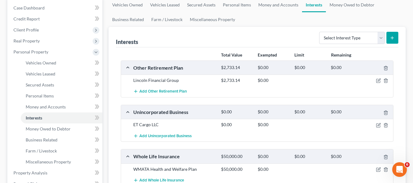
scroll to position [92, 0]
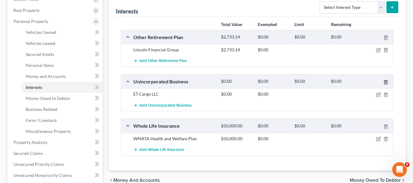
click at [387, 83] on icon "button" at bounding box center [385, 82] width 5 height 5
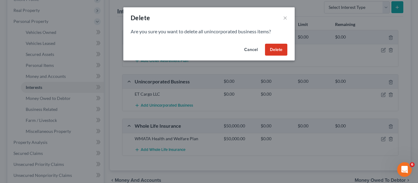
click at [283, 50] on button "Delete" at bounding box center [276, 50] width 22 height 12
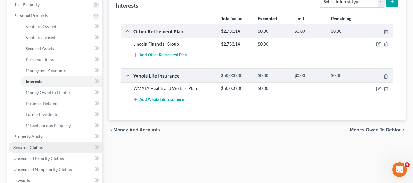
scroll to position [122, 0]
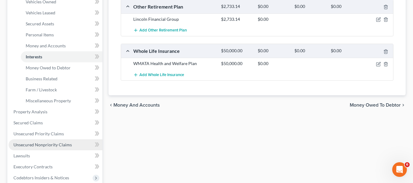
click at [64, 147] on span "Unsecured Nonpriority Claims" at bounding box center [42, 144] width 58 height 5
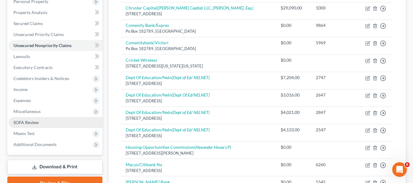
scroll to position [122, 0]
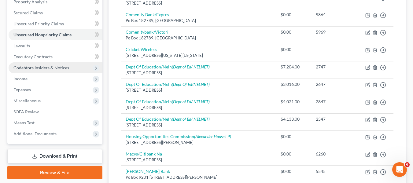
click at [50, 69] on span "Codebtors Insiders & Notices" at bounding box center [41, 67] width 56 height 5
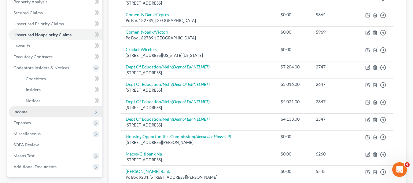
click at [38, 116] on span "Income" at bounding box center [56, 111] width 94 height 11
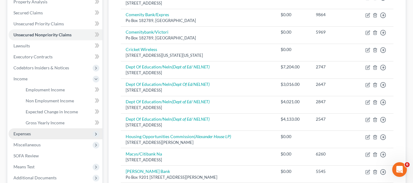
click at [45, 136] on span "Expenses" at bounding box center [56, 133] width 94 height 11
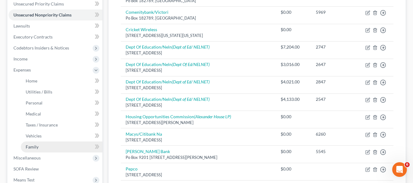
scroll to position [0, 0]
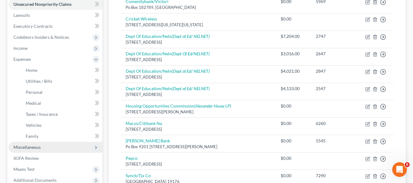
click at [50, 151] on span "Miscellaneous" at bounding box center [56, 147] width 94 height 11
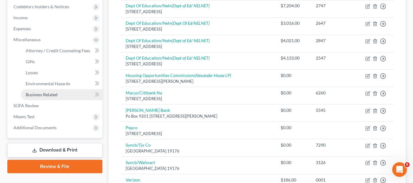
click at [41, 97] on span "Business Related" at bounding box center [42, 94] width 32 height 5
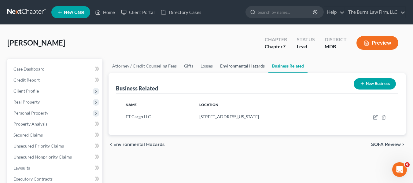
click at [234, 60] on link "Environmental Hazards" at bounding box center [242, 66] width 52 height 15
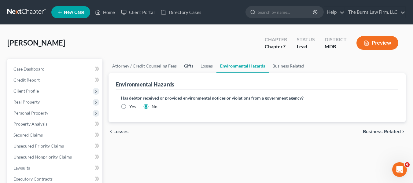
click at [186, 67] on link "Gifts" at bounding box center [188, 66] width 17 height 15
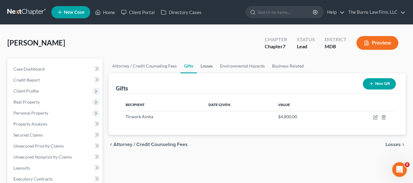
click at [205, 64] on link "Losses" at bounding box center [207, 66] width 20 height 15
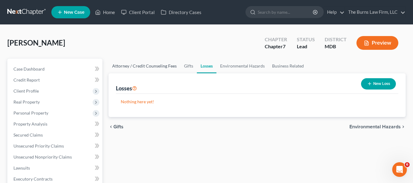
click at [131, 68] on link "Attorney / Credit Counseling Fees" at bounding box center [145, 66] width 72 height 15
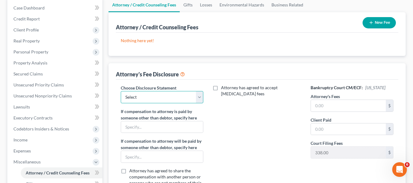
click at [156, 96] on select "Select Consult Fee Chapter 13 Disclosure Chapter 11 Disclosure Chapter 7 Disclo…" at bounding box center [162, 97] width 83 height 12
select select "3"
click at [121, 91] on select "Select Consult Fee Chapter 13 Disclosure Chapter 11 Disclosure Chapter 7 Disclo…" at bounding box center [162, 97] width 83 height 12
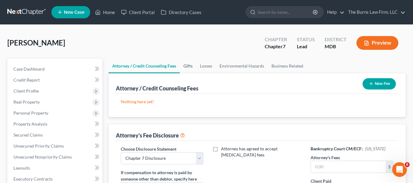
click at [183, 64] on link "Gifts" at bounding box center [188, 66] width 17 height 15
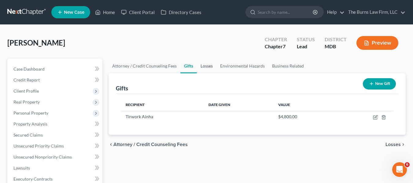
click at [205, 67] on link "Losses" at bounding box center [207, 66] width 20 height 15
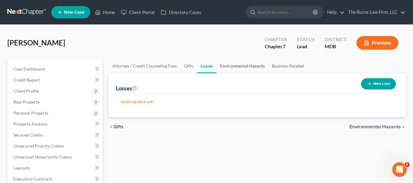
click at [234, 65] on link "Environmental Hazards" at bounding box center [242, 66] width 52 height 15
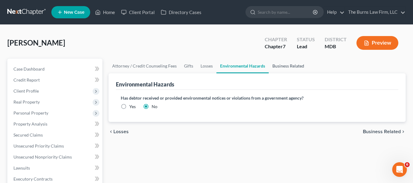
click at [276, 66] on link "Business Related" at bounding box center [288, 66] width 39 height 15
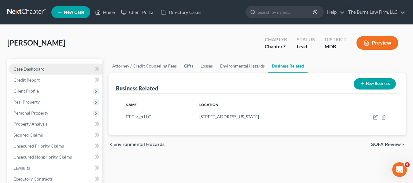
click at [46, 73] on link "Case Dashboard" at bounding box center [56, 69] width 94 height 11
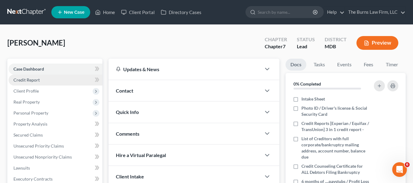
click at [68, 81] on link "Credit Report" at bounding box center [56, 80] width 94 height 11
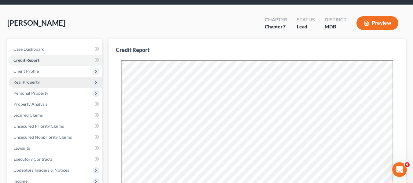
scroll to position [31, 0]
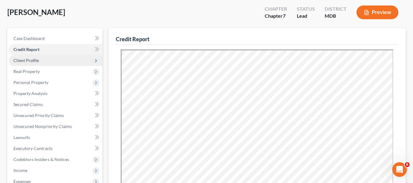
click at [42, 62] on span "Client Profile" at bounding box center [56, 60] width 94 height 11
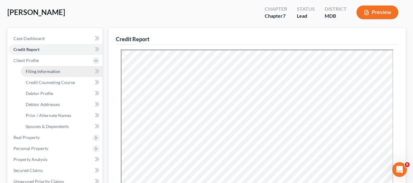
click at [76, 74] on link "Filing Information" at bounding box center [62, 71] width 82 height 11
select select "1"
select select "0"
select select "21"
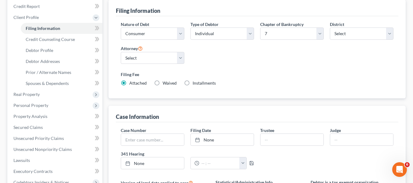
scroll to position [92, 0]
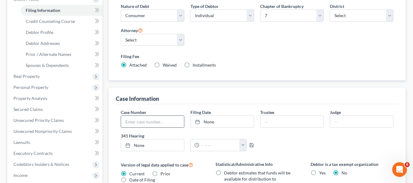
click at [146, 122] on input "text" at bounding box center [152, 122] width 63 height 12
type input "25-18419"
click at [226, 124] on link "None" at bounding box center [222, 122] width 63 height 12
type input "[DATE]"
click at [284, 122] on input "text" at bounding box center [291, 122] width 63 height 12
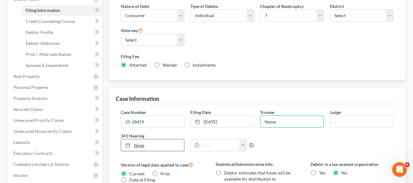
type input "Nesse"
type input "[DATE]"
click at [174, 147] on link "None" at bounding box center [152, 145] width 63 height 12
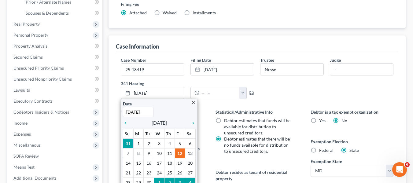
scroll to position [153, 0]
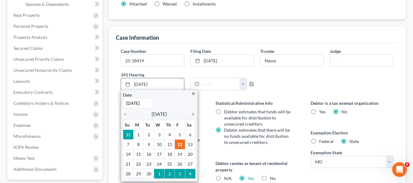
click at [191, 112] on icon "chevron_right" at bounding box center [192, 114] width 8 height 5
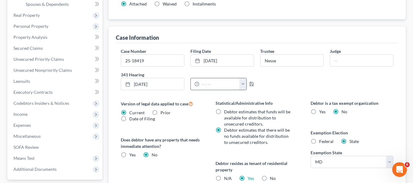
click at [222, 87] on input "text" at bounding box center [219, 84] width 40 height 12
type input "9:30am"
click at [251, 83] on polyline "button" at bounding box center [252, 82] width 2 height 1
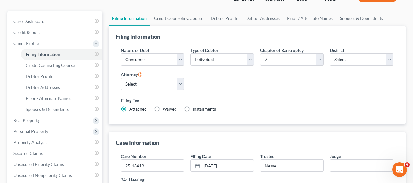
scroll to position [31, 0]
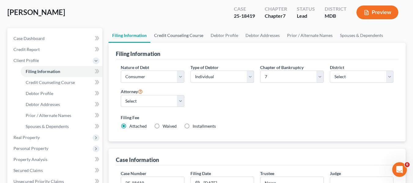
click at [192, 35] on link "Credit Counseling Course" at bounding box center [178, 35] width 57 height 15
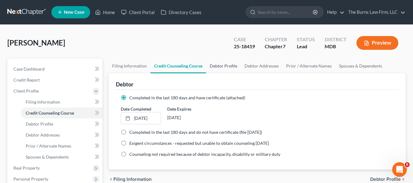
click at [220, 65] on link "Debtor Profile" at bounding box center [223, 66] width 35 height 15
select select "0"
select select "3"
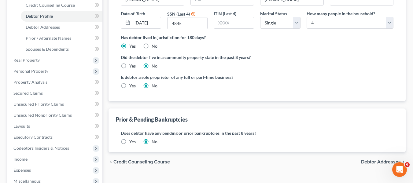
scroll to position [122, 0]
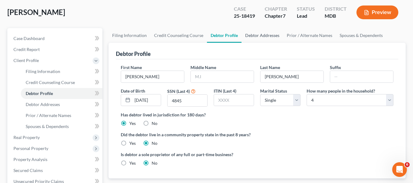
click at [252, 36] on link "Debtor Addresses" at bounding box center [263, 35] width 42 height 15
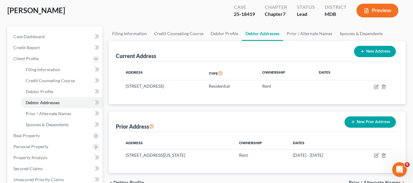
scroll to position [61, 0]
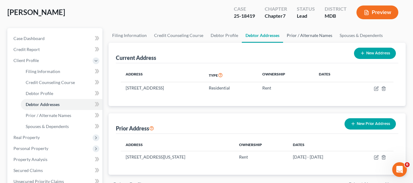
click at [314, 39] on link "Prior / Alternate Names" at bounding box center [309, 35] width 53 height 15
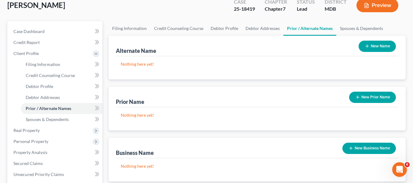
scroll to position [31, 0]
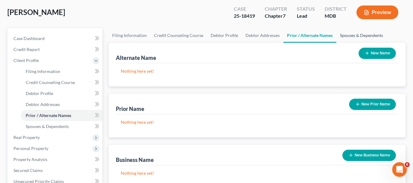
click at [348, 31] on link "Spouses & Dependents" at bounding box center [361, 35] width 50 height 15
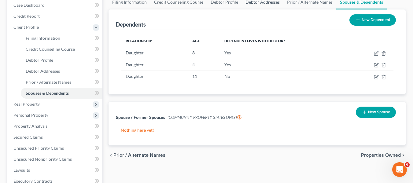
scroll to position [31, 0]
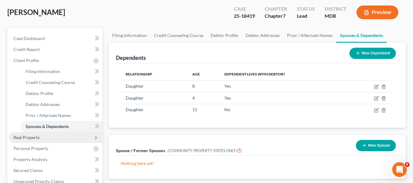
click at [51, 139] on span "Real Property" at bounding box center [56, 137] width 94 height 11
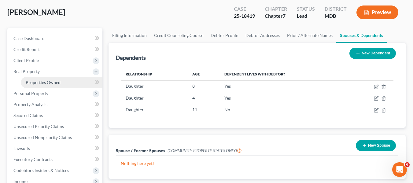
click at [57, 82] on span "Properties Owned" at bounding box center [43, 82] width 35 height 5
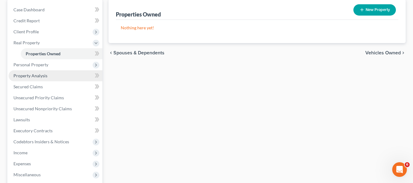
scroll to position [61, 0]
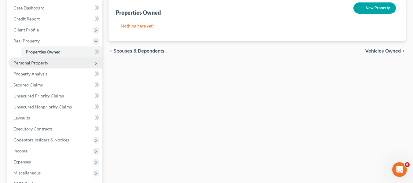
click at [43, 66] on span "Personal Property" at bounding box center [56, 62] width 94 height 11
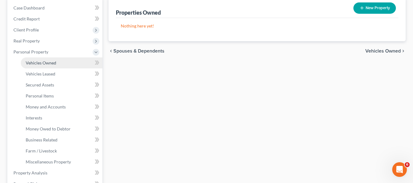
click at [48, 66] on link "Vehicles Owned" at bounding box center [62, 62] width 82 height 11
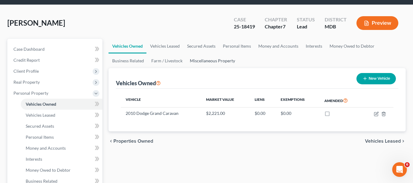
scroll to position [31, 0]
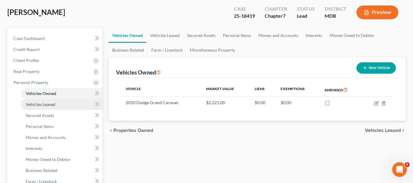
click at [61, 103] on link "Vehicles Leased" at bounding box center [62, 104] width 82 height 11
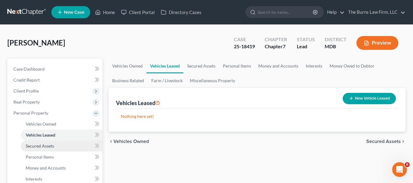
click at [35, 149] on link "Secured Assets" at bounding box center [62, 146] width 82 height 11
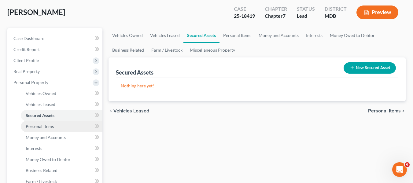
click at [41, 127] on span "Personal Items" at bounding box center [40, 126] width 28 height 5
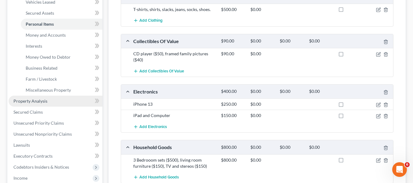
scroll to position [122, 0]
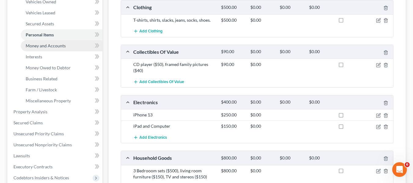
click at [44, 43] on span "Money and Accounts" at bounding box center [46, 45] width 40 height 5
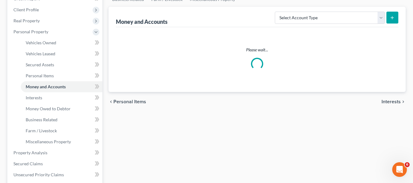
scroll to position [16, 0]
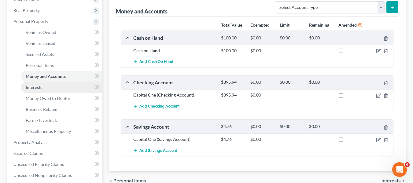
click at [81, 90] on link "Interests" at bounding box center [62, 87] width 82 height 11
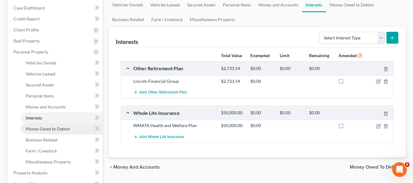
click at [62, 124] on link "Money Owed to Debtor" at bounding box center [62, 129] width 82 height 11
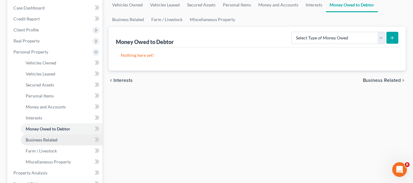
click at [49, 142] on link "Business Related" at bounding box center [62, 140] width 82 height 11
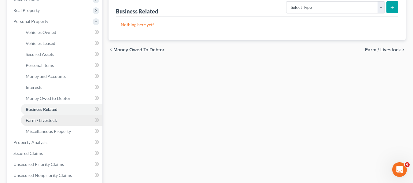
click at [64, 122] on link "Farm / Livestock" at bounding box center [62, 120] width 82 height 11
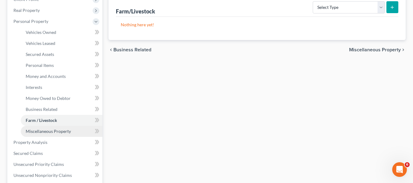
click at [65, 131] on span "Miscellaneous Property" at bounding box center [48, 131] width 45 height 5
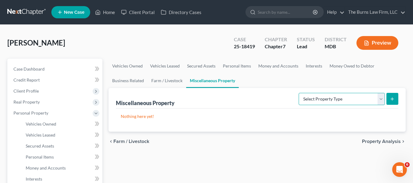
click at [308, 95] on select "Select Property Type Assigned for Creditor Benefit [DATE] Holding for Another N…" at bounding box center [342, 99] width 86 height 12
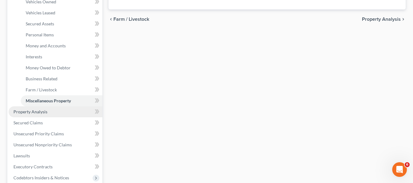
click at [64, 113] on link "Property Analysis" at bounding box center [56, 111] width 94 height 11
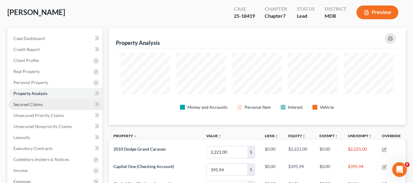
click at [79, 106] on link "Secured Claims" at bounding box center [56, 104] width 94 height 11
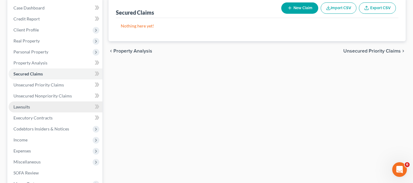
click at [60, 108] on link "Lawsuits" at bounding box center [56, 106] width 94 height 11
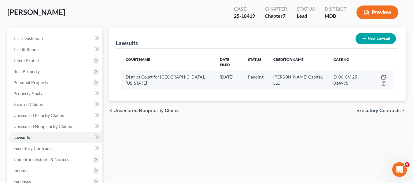
click at [382, 76] on icon "button" at bounding box center [384, 78] width 4 height 4
select select "21"
select select "0"
select select "4"
select select "21"
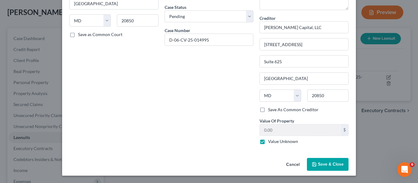
click at [323, 166] on span "Save & Close" at bounding box center [331, 164] width 26 height 5
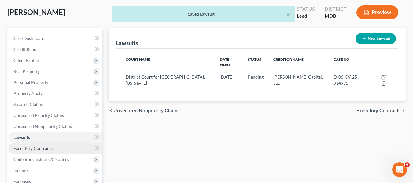
click at [55, 148] on link "Executory Contracts" at bounding box center [56, 148] width 94 height 11
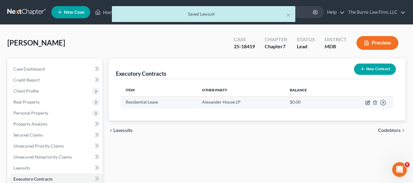
click at [366, 104] on icon "button" at bounding box center [368, 103] width 4 height 4
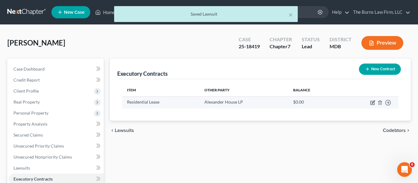
select select "3"
select select "21"
select select "3"
select select "0"
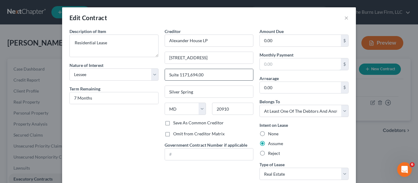
type input "Suite 117"
type input "1,694.00"
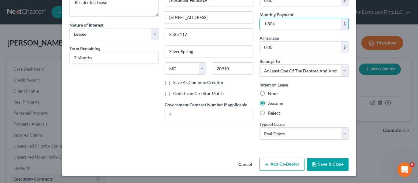
type input "1,804"
click at [318, 159] on button "Save & Close" at bounding box center [328, 164] width 42 height 13
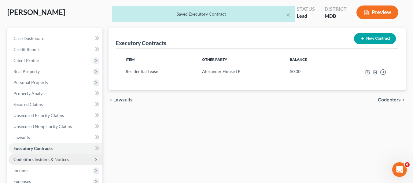
click at [75, 157] on span "Codebtors Insiders & Notices" at bounding box center [56, 159] width 94 height 11
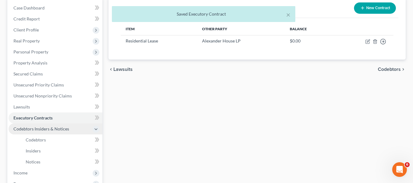
click at [65, 131] on span "Codebtors Insiders & Notices" at bounding box center [41, 128] width 56 height 5
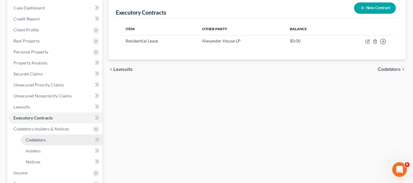
click at [61, 139] on link "Codebtors" at bounding box center [62, 140] width 82 height 11
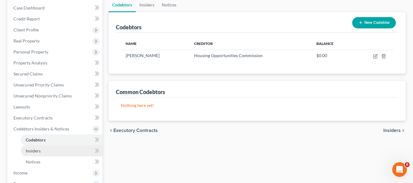
click at [47, 153] on link "Insiders" at bounding box center [62, 151] width 82 height 11
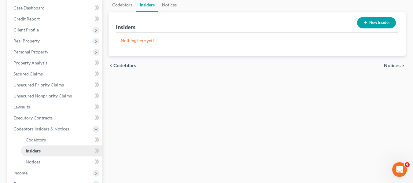
click at [63, 156] on link "Insiders" at bounding box center [62, 151] width 82 height 11
click at [63, 161] on link "Notices" at bounding box center [62, 162] width 82 height 11
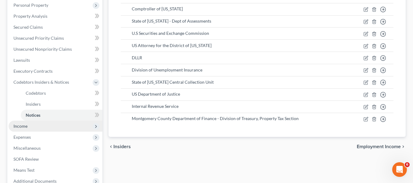
scroll to position [122, 0]
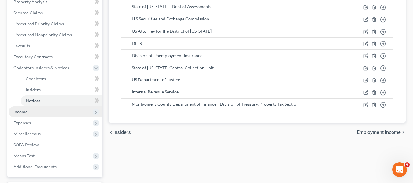
click at [25, 108] on span "Income" at bounding box center [56, 111] width 94 height 11
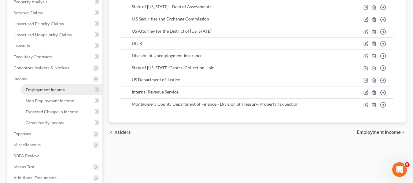
click at [62, 90] on span "Employment Income" at bounding box center [45, 89] width 39 height 5
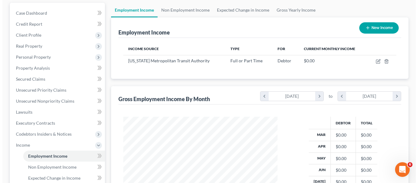
scroll to position [61, 0]
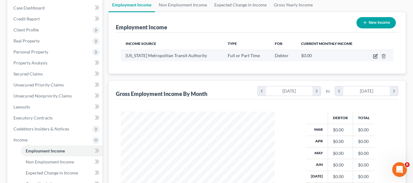
click at [375, 55] on icon "button" at bounding box center [375, 56] width 5 height 5
select select "0"
select select "8"
select select "3"
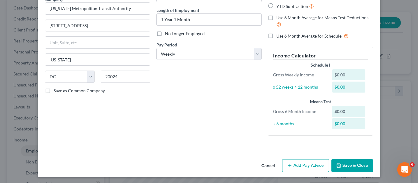
scroll to position [57, 0]
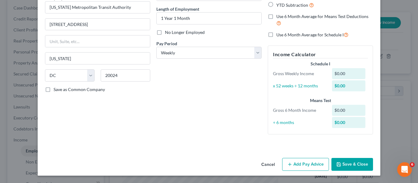
click at [312, 160] on button "Add Pay Advice" at bounding box center [305, 164] width 47 height 13
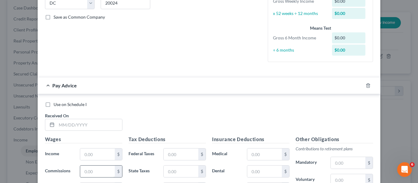
scroll to position [149, 0]
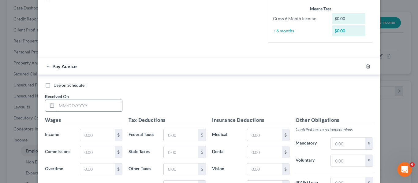
click at [92, 109] on input "text" at bounding box center [89, 106] width 65 height 12
type input "[DATE]"
click at [87, 132] on input "text" at bounding box center [97, 135] width 35 height 12
drag, startPoint x: 157, startPoint y: 93, endPoint x: 156, endPoint y: 102, distance: 9.2
click at [157, 94] on div "Use on Schedule I Received On * [DATE]" at bounding box center [209, 99] width 334 height 35
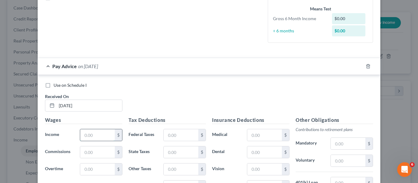
drag, startPoint x: 103, startPoint y: 135, endPoint x: 100, endPoint y: 132, distance: 4.3
click at [102, 135] on input "text" at bounding box center [97, 135] width 35 height 12
type input "1,271.21"
click at [97, 166] on input "text" at bounding box center [97, 170] width 35 height 12
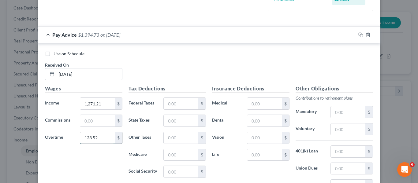
scroll to position [210, 0]
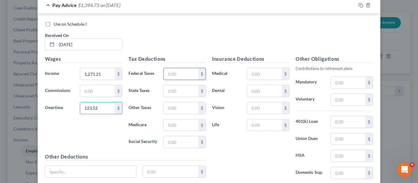
type input "123.52"
click at [172, 72] on input "text" at bounding box center [181, 74] width 35 height 12
type input "0"
click at [164, 93] on input "text" at bounding box center [181, 91] width 35 height 12
click at [177, 127] on input "text" at bounding box center [181, 126] width 35 height 12
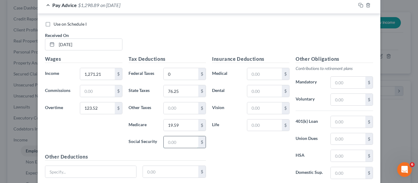
click at [176, 142] on input "text" at bounding box center [181, 142] width 35 height 12
click at [248, 72] on input "text" at bounding box center [264, 74] width 35 height 12
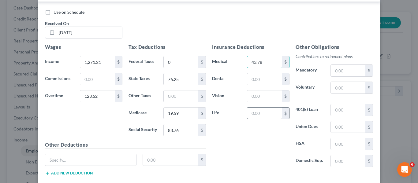
scroll to position [240, 0]
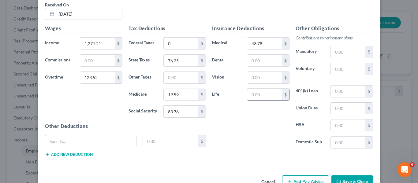
click at [265, 95] on input "text" at bounding box center [264, 95] width 35 height 12
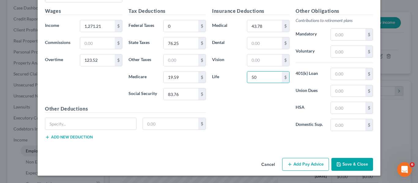
scroll to position [227, 0]
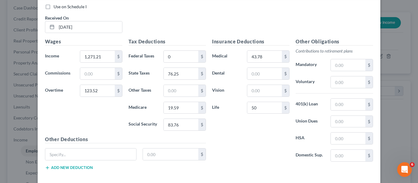
click at [264, 133] on div "Insurance Deductions Medical 43.78 $ Dental $ Vision $ Life 50 $" at bounding box center [250, 102] width 83 height 129
click at [341, 66] on input "text" at bounding box center [347, 65] width 35 height 12
click at [337, 120] on input "text" at bounding box center [347, 122] width 35 height 12
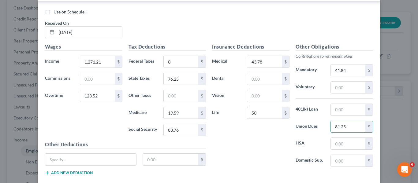
scroll to position [258, 0]
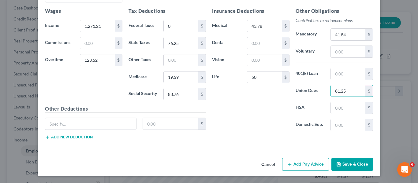
click at [291, 159] on button "Add Pay Advice" at bounding box center [305, 164] width 47 height 13
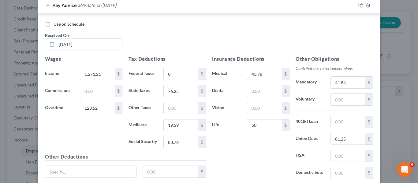
scroll to position [197, 0]
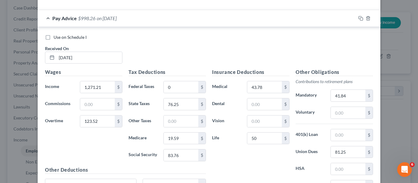
click at [105, 24] on div "Pay Advice $998.26 on [DATE]" at bounding box center [197, 18] width 318 height 16
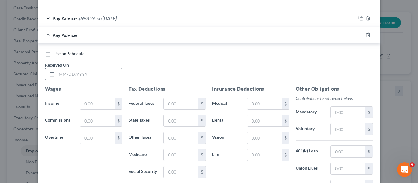
click at [94, 78] on input "text" at bounding box center [89, 74] width 65 height 12
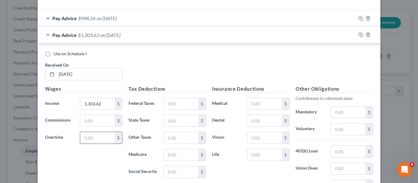
click at [87, 137] on input "text" at bounding box center [97, 138] width 35 height 12
click at [173, 101] on input "text" at bounding box center [181, 104] width 35 height 12
click at [175, 121] on input "text" at bounding box center [181, 121] width 35 height 12
click at [173, 155] on input "text" at bounding box center [181, 155] width 35 height 12
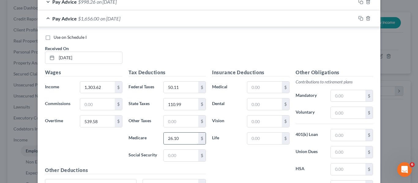
scroll to position [227, 0]
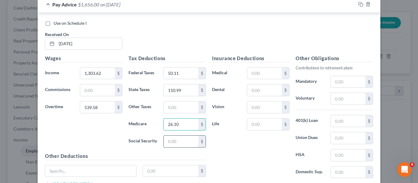
click at [175, 146] on input "text" at bounding box center [181, 142] width 35 height 12
click at [263, 68] on input "text" at bounding box center [264, 74] width 35 height 12
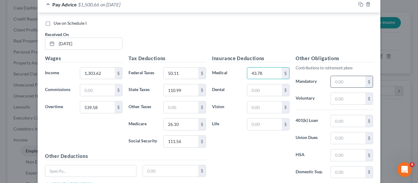
click at [333, 80] on input "text" at bounding box center [347, 82] width 35 height 12
click at [261, 127] on input "text" at bounding box center [264, 125] width 35 height 12
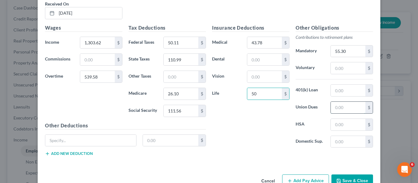
click at [341, 107] on input "text" at bounding box center [347, 108] width 35 height 12
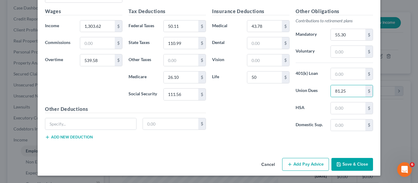
click at [294, 168] on button "Add Pay Advice" at bounding box center [305, 164] width 47 height 13
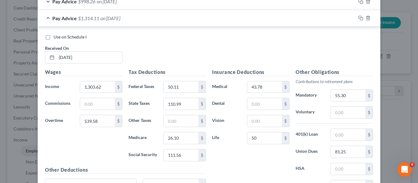
scroll to position [213, 0]
click at [158, 23] on div "Pay Advice $1,314.11 on [DATE]" at bounding box center [197, 18] width 318 height 16
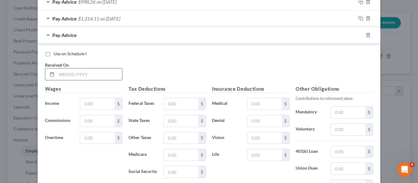
click at [91, 71] on input "text" at bounding box center [89, 74] width 65 height 12
click at [91, 105] on input "text" at bounding box center [97, 104] width 35 height 12
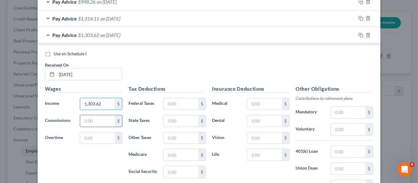
click at [93, 118] on input "text" at bounding box center [97, 121] width 35 height 12
drag, startPoint x: 95, startPoint y: 122, endPoint x: 72, endPoint y: 120, distance: 23.1
click at [72, 120] on div "Commissions 539.58 $" at bounding box center [83, 121] width 83 height 12
click at [92, 136] on input "text" at bounding box center [97, 138] width 35 height 12
paste input "539.58"
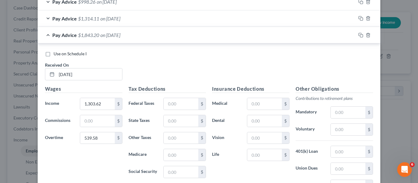
click at [120, 21] on div "Pay Advice $1,314.11 on [DATE]" at bounding box center [197, 18] width 318 height 16
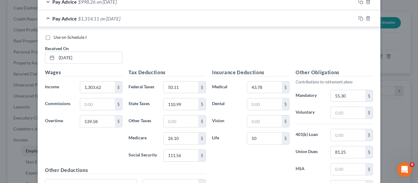
click at [120, 21] on div "Pay Advice $1,314.11 on [DATE]" at bounding box center [197, 18] width 318 height 16
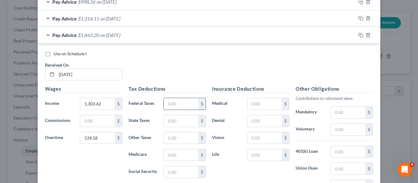
click at [164, 103] on input "text" at bounding box center [181, 104] width 35 height 12
click at [167, 123] on input "text" at bounding box center [181, 121] width 35 height 12
click at [171, 162] on div "Tax Deductions Federal Taxes 50.11 $ State Taxes 110.99 $ Other Taxes $ Medicar…" at bounding box center [166, 134] width 83 height 98
click at [174, 160] on input "text" at bounding box center [181, 155] width 35 height 12
click at [175, 177] on input "text" at bounding box center [181, 172] width 35 height 12
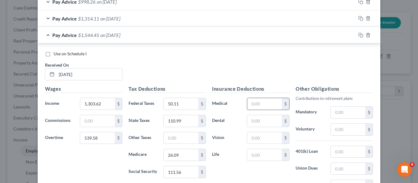
click at [271, 101] on input "text" at bounding box center [264, 104] width 35 height 12
drag, startPoint x: 271, startPoint y: 153, endPoint x: 250, endPoint y: 113, distance: 44.2
click at [271, 153] on input "text" at bounding box center [264, 155] width 35 height 12
click at [337, 111] on input "text" at bounding box center [347, 113] width 35 height 12
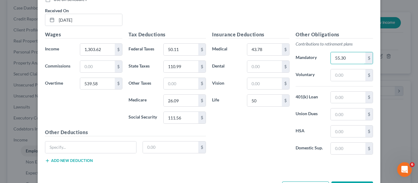
scroll to position [274, 0]
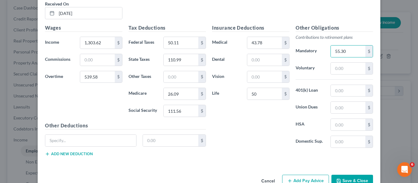
click at [294, 175] on button "Add Pay Advice" at bounding box center [305, 181] width 47 height 13
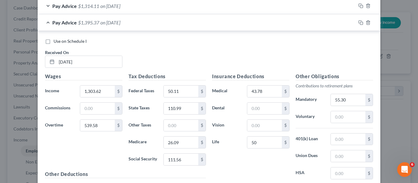
scroll to position [213, 0]
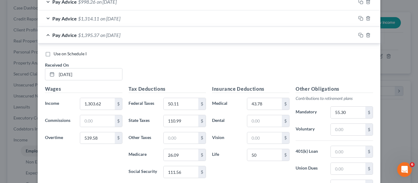
drag, startPoint x: 177, startPoint y: 38, endPoint x: 150, endPoint y: 47, distance: 28.6
click at [176, 38] on div "Pay Advice $1,395.37 on [DATE]" at bounding box center [197, 35] width 318 height 16
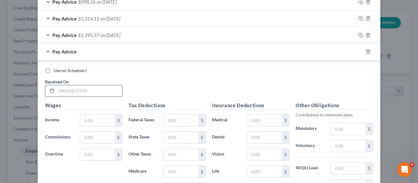
click at [85, 86] on input "text" at bounding box center [89, 91] width 65 height 12
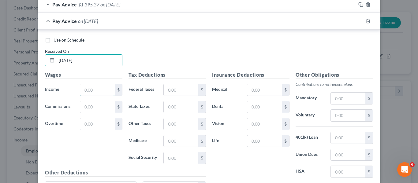
drag, startPoint x: 82, startPoint y: 87, endPoint x: 76, endPoint y: 84, distance: 5.9
click at [82, 87] on input "text" at bounding box center [97, 90] width 35 height 12
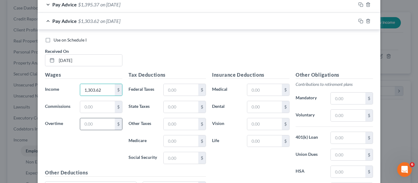
click at [88, 130] on div "$" at bounding box center [101, 124] width 42 height 12
click at [88, 129] on input "text" at bounding box center [97, 124] width 35 height 12
drag, startPoint x: 168, startPoint y: 86, endPoint x: 156, endPoint y: 86, distance: 12.5
click at [168, 86] on input "text" at bounding box center [181, 90] width 35 height 12
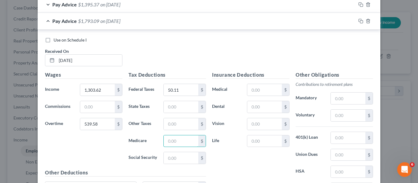
drag, startPoint x: 169, startPoint y: 144, endPoint x: 154, endPoint y: 127, distance: 22.9
click at [169, 144] on input "text" at bounding box center [181, 141] width 35 height 12
click at [175, 162] on input "text" at bounding box center [181, 158] width 35 height 12
click at [178, 109] on input "text" at bounding box center [181, 107] width 35 height 12
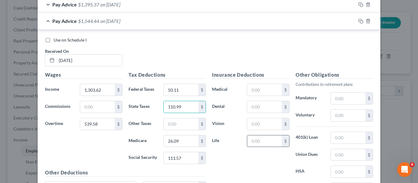
click at [264, 138] on input "text" at bounding box center [264, 141] width 35 height 12
click at [270, 88] on input "text" at bounding box center [264, 90] width 35 height 12
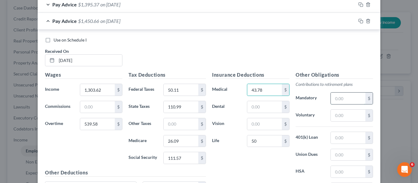
click at [339, 99] on input "text" at bounding box center [347, 99] width 35 height 12
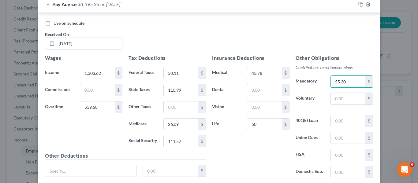
scroll to position [274, 0]
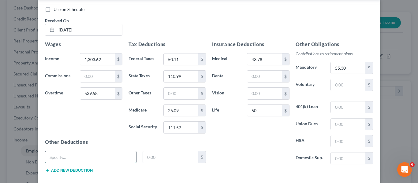
click at [84, 154] on input "text" at bounding box center [90, 157] width 91 height 12
drag, startPoint x: 108, startPoint y: 161, endPoint x: 77, endPoint y: 162, distance: 30.6
click at [77, 162] on input "Local 689 COPE (Voluntary)" at bounding box center [90, 157] width 91 height 12
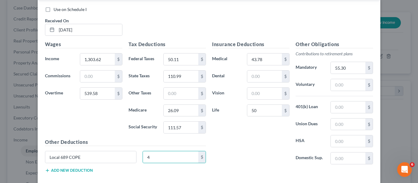
click at [125, 139] on h5 "Other Deductions" at bounding box center [125, 142] width 161 height 8
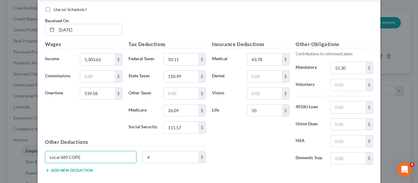
drag, startPoint x: 113, startPoint y: 160, endPoint x: 11, endPoint y: 156, distance: 101.9
click at [11, 156] on div "Edit Income Source × Employment Type * Select Full or [DEMOGRAPHIC_DATA] Employ…" at bounding box center [209, 91] width 418 height 183
click at [71, 127] on div "Wages Income * 1,303.62 $ Commissions $ Overtime 539.58 $" at bounding box center [83, 90] width 83 height 98
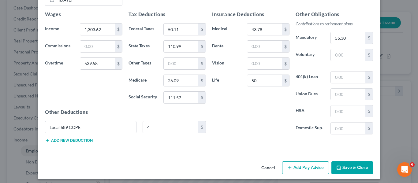
scroll to position [308, 0]
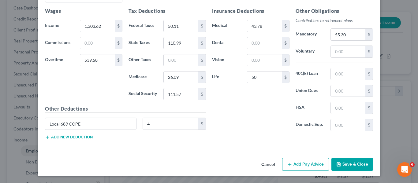
click at [308, 162] on button "Add Pay Advice" at bounding box center [305, 164] width 47 height 13
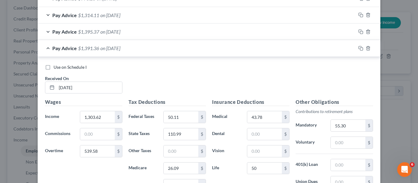
scroll to position [216, 0]
click at [117, 46] on span "on [DATE]" at bounding box center [110, 49] width 20 height 6
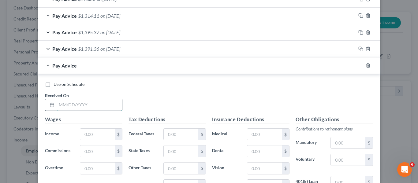
click at [75, 107] on input "text" at bounding box center [89, 105] width 65 height 12
click at [86, 135] on input "text" at bounding box center [97, 135] width 35 height 12
click at [96, 172] on input "text" at bounding box center [97, 169] width 35 height 12
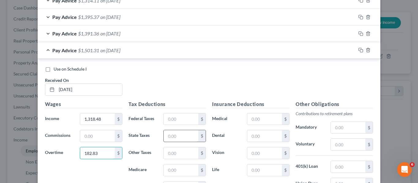
scroll to position [246, 0]
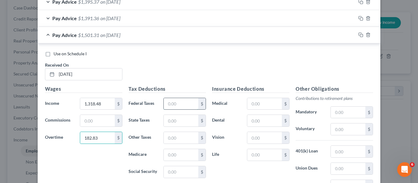
click at [181, 105] on input "text" at bounding box center [181, 104] width 35 height 12
click at [188, 120] on input "text" at bounding box center [181, 121] width 35 height 12
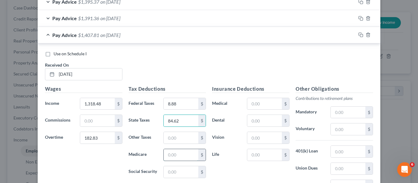
click at [173, 153] on input "text" at bounding box center [181, 155] width 35 height 12
click at [166, 175] on input "text" at bounding box center [181, 172] width 35 height 12
click at [274, 160] on input "text" at bounding box center [264, 155] width 35 height 12
click at [362, 111] on input "text" at bounding box center [347, 113] width 35 height 12
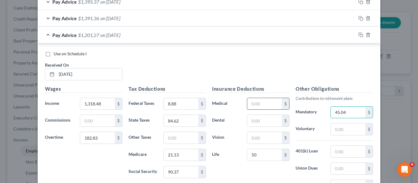
click at [265, 101] on input "text" at bounding box center [264, 104] width 35 height 12
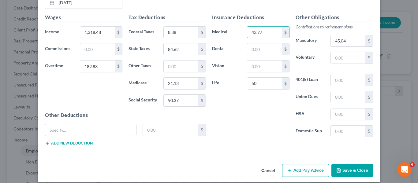
scroll to position [324, 0]
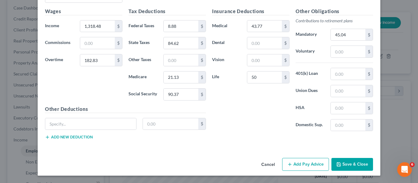
click at [301, 160] on button "Add Pay Advice" at bounding box center [305, 164] width 47 height 13
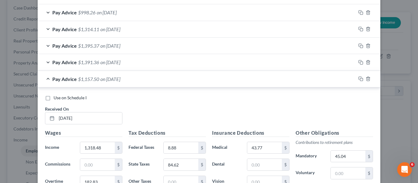
scroll to position [202, 0]
click at [90, 79] on span "$1,157.50" at bounding box center [88, 80] width 21 height 6
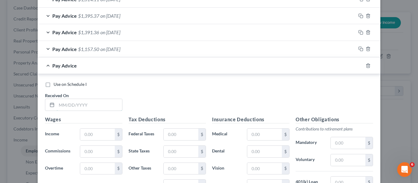
drag, startPoint x: 83, startPoint y: 105, endPoint x: 61, endPoint y: 112, distance: 23.0
click at [83, 105] on input "text" at bounding box center [89, 105] width 65 height 12
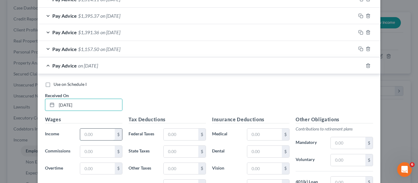
drag, startPoint x: 93, startPoint y: 132, endPoint x: 87, endPoint y: 131, distance: 5.2
click at [93, 132] on input "text" at bounding box center [97, 135] width 35 height 12
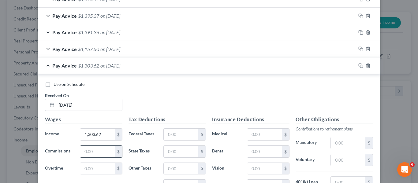
click at [90, 148] on input "text" at bounding box center [97, 152] width 35 height 12
click at [96, 163] on input "text" at bounding box center [97, 169] width 35 height 12
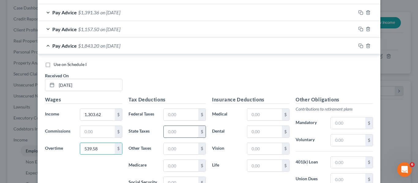
scroll to position [263, 0]
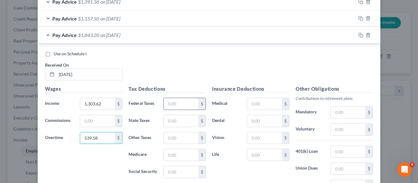
click at [180, 101] on input "text" at bounding box center [181, 104] width 35 height 12
click at [181, 125] on input "text" at bounding box center [181, 121] width 35 height 12
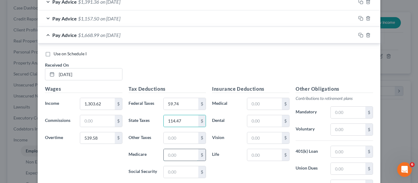
click at [169, 157] on input "text" at bounding box center [181, 155] width 35 height 12
click at [166, 172] on input "text" at bounding box center [181, 172] width 35 height 12
click at [257, 108] on input "text" at bounding box center [264, 104] width 35 height 12
click at [341, 116] on input "text" at bounding box center [347, 113] width 35 height 12
click at [259, 153] on input "text" at bounding box center [264, 155] width 35 height 12
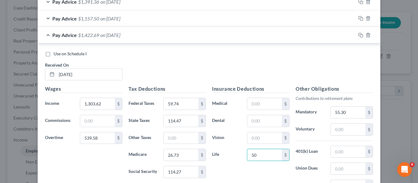
click at [175, 34] on div "Pay Advice $1,422.69 on [DATE]" at bounding box center [197, 35] width 318 height 16
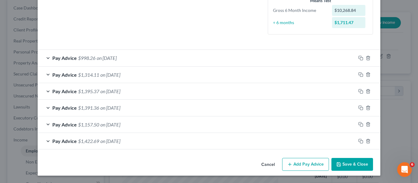
scroll to position [157, 0]
click at [319, 164] on button "Add Pay Advice" at bounding box center [305, 164] width 47 height 13
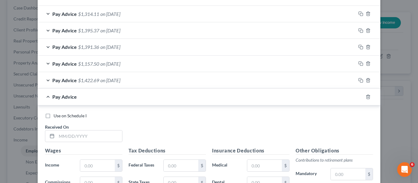
scroll to position [218, 0]
click at [99, 134] on input "text" at bounding box center [89, 136] width 65 height 12
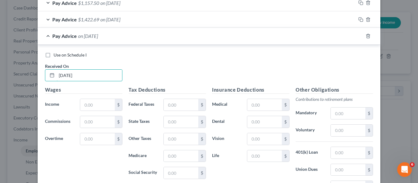
scroll to position [279, 0]
click at [94, 104] on input "text" at bounding box center [97, 104] width 35 height 12
click at [89, 139] on input "text" at bounding box center [97, 139] width 35 height 12
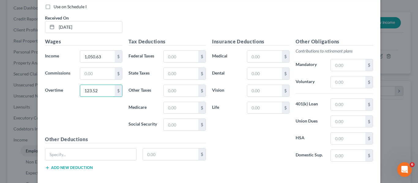
scroll to position [340, 0]
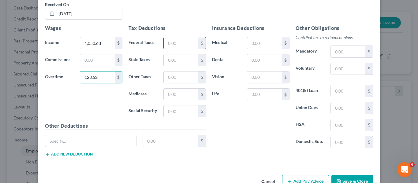
click at [183, 46] on input "text" at bounding box center [181, 43] width 35 height 12
click at [164, 58] on input "text" at bounding box center [181, 60] width 35 height 12
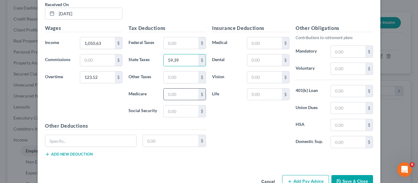
click at [173, 97] on input "text" at bounding box center [181, 95] width 35 height 12
click at [174, 110] on input "text" at bounding box center [181, 111] width 35 height 12
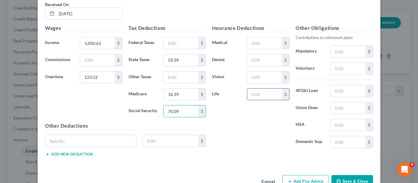
click at [256, 100] on input "text" at bounding box center [264, 95] width 35 height 12
click at [345, 53] on input "text" at bounding box center [347, 52] width 35 height 12
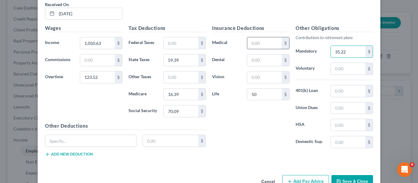
click at [250, 43] on input "text" at bounding box center [264, 43] width 35 height 12
click at [341, 111] on input "text" at bounding box center [347, 108] width 35 height 12
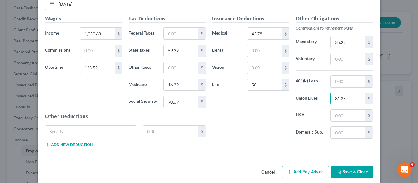
scroll to position [357, 0]
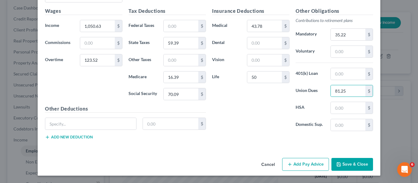
click at [292, 167] on button "Add Pay Advice" at bounding box center [305, 164] width 47 height 13
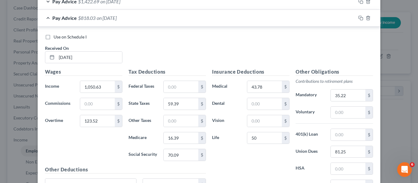
scroll to position [296, 0]
click at [118, 22] on div "Pay Advice $818.03 on [DATE]" at bounding box center [197, 18] width 318 height 16
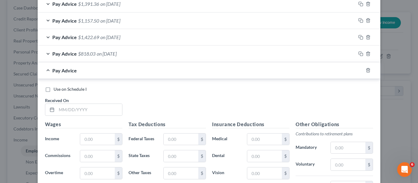
scroll to position [266, 0]
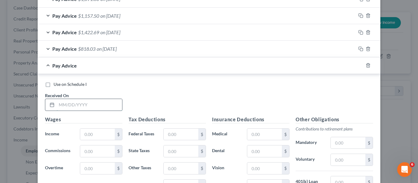
click at [83, 106] on input "text" at bounding box center [89, 105] width 65 height 12
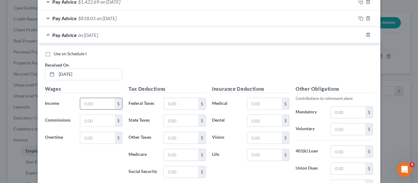
click at [88, 98] on div "$" at bounding box center [101, 104] width 42 height 12
click at [90, 99] on input "text" at bounding box center [97, 104] width 35 height 12
drag, startPoint x: 91, startPoint y: 143, endPoint x: 86, endPoint y: 140, distance: 6.2
click at [91, 143] on input "text" at bounding box center [97, 138] width 35 height 12
click at [169, 101] on input "text" at bounding box center [181, 104] width 35 height 12
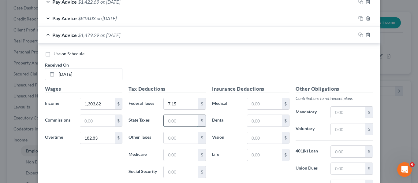
click at [166, 117] on input "text" at bounding box center [181, 121] width 35 height 12
click at [171, 160] on input "text" at bounding box center [181, 155] width 35 height 12
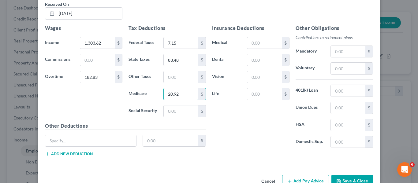
scroll to position [357, 0]
click at [177, 115] on input "text" at bounding box center [181, 111] width 35 height 12
click at [271, 43] on input "text" at bounding box center [264, 43] width 35 height 12
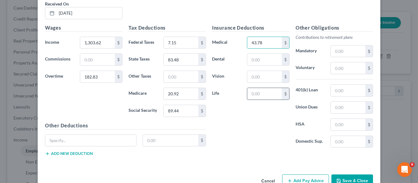
click at [265, 98] on input "text" at bounding box center [264, 94] width 35 height 12
click at [337, 54] on input "text" at bounding box center [347, 52] width 35 height 12
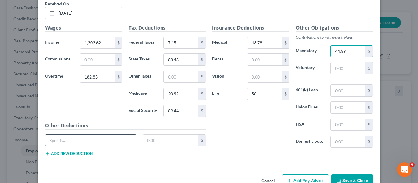
click at [66, 143] on input "text" at bounding box center [90, 141] width 91 height 12
drag, startPoint x: 88, startPoint y: 138, endPoint x: 76, endPoint y: 142, distance: 13.4
click at [76, 142] on input "LOCAL 689 COPE" at bounding box center [90, 141] width 91 height 12
drag, startPoint x: 61, startPoint y: 141, endPoint x: 49, endPoint y: 142, distance: 11.7
click at [49, 142] on input "LOCAL 689 COPE" at bounding box center [90, 141] width 91 height 12
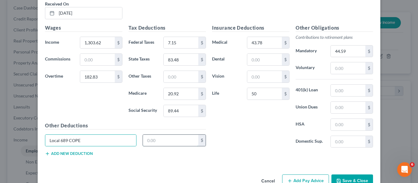
click at [152, 143] on input "text" at bounding box center [171, 141] width 56 height 12
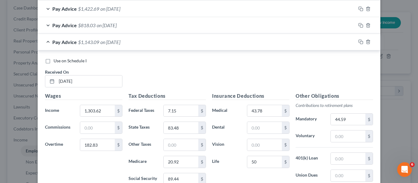
scroll to position [282, 0]
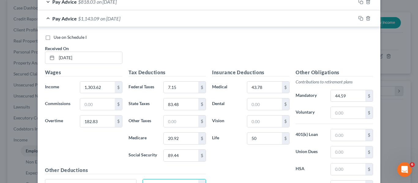
click at [132, 20] on div "Pay Advice $1,143.09 on [DATE]" at bounding box center [197, 18] width 318 height 16
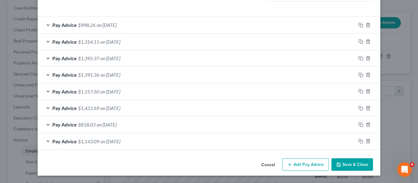
scroll to position [190, 0]
click at [294, 159] on button "Add Pay Advice" at bounding box center [305, 164] width 47 height 13
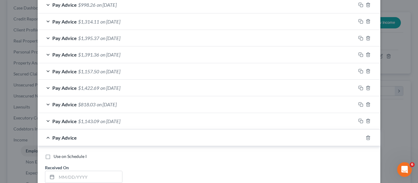
scroll to position [220, 0]
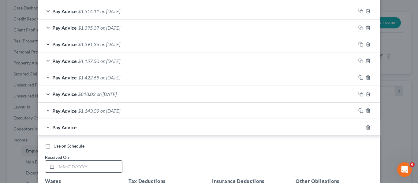
click at [94, 163] on input "text" at bounding box center [89, 167] width 65 height 12
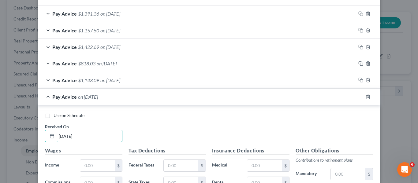
scroll to position [282, 0]
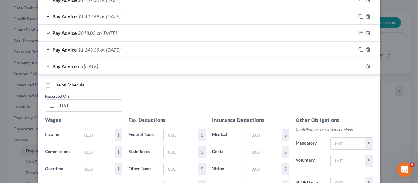
click at [90, 141] on div "Wages Income * $ Commissions $ Overtime $" at bounding box center [83, 165] width 83 height 98
click at [90, 134] on input "text" at bounding box center [97, 135] width 35 height 12
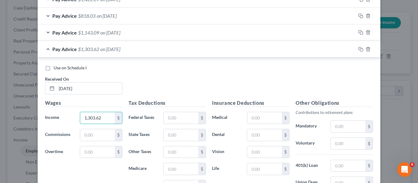
scroll to position [312, 0]
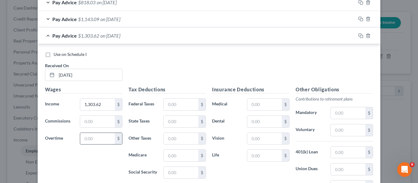
click at [99, 137] on input "text" at bounding box center [97, 139] width 35 height 12
click at [178, 107] on input "text" at bounding box center [181, 105] width 35 height 12
click at [168, 120] on input "text" at bounding box center [181, 122] width 35 height 12
click at [175, 159] on input "text" at bounding box center [181, 156] width 35 height 12
click at [166, 176] on input "text" at bounding box center [181, 173] width 35 height 12
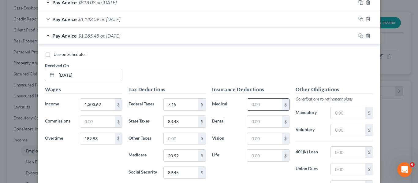
click at [255, 102] on input "text" at bounding box center [264, 105] width 35 height 12
click at [266, 149] on div "$" at bounding box center [268, 155] width 42 height 12
drag, startPoint x: 267, startPoint y: 156, endPoint x: 262, endPoint y: 156, distance: 4.6
click at [267, 156] on input "text" at bounding box center [264, 156] width 35 height 12
click at [347, 110] on input "text" at bounding box center [347, 113] width 35 height 12
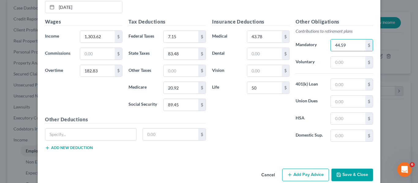
scroll to position [390, 0]
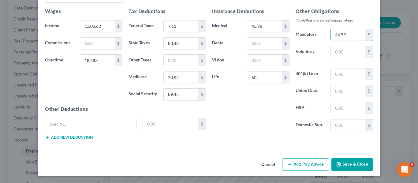
click at [303, 162] on button "Add Pay Advice" at bounding box center [305, 164] width 47 height 13
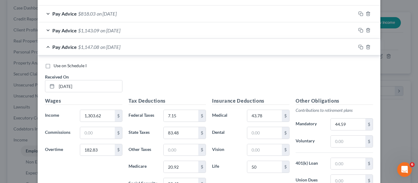
scroll to position [299, 0]
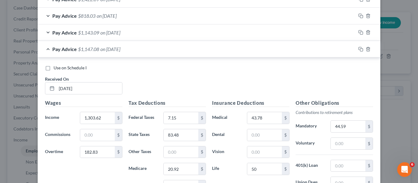
click at [134, 50] on div "Pay Advice $1,147.08 on [DATE]" at bounding box center [197, 49] width 318 height 16
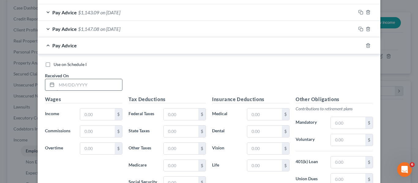
scroll to position [329, 0]
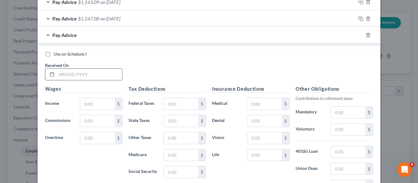
click at [89, 76] on input "text" at bounding box center [89, 75] width 65 height 12
click at [90, 101] on input "text" at bounding box center [97, 104] width 35 height 12
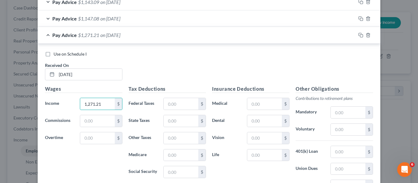
click at [90, 146] on div "Wages Income * 1,271.21 $ Commissions $ Overtime $" at bounding box center [83, 134] width 83 height 98
click at [88, 143] on input "text" at bounding box center [97, 138] width 35 height 12
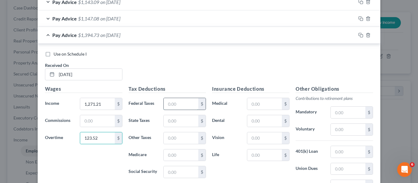
click at [173, 108] on input "text" at bounding box center [181, 104] width 35 height 12
click at [167, 151] on input "text" at bounding box center [181, 155] width 35 height 12
click at [172, 171] on input "text" at bounding box center [181, 172] width 35 height 12
click at [186, 113] on div "Tax Deductions Federal Taxes $ State Taxes $ Other Taxes $ Medicare 19.59 $ Soc…" at bounding box center [166, 134] width 83 height 98
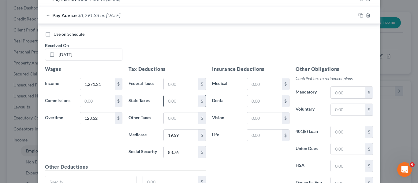
scroll to position [360, 0]
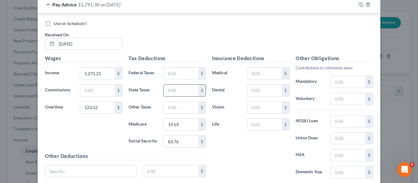
click at [177, 87] on input "text" at bounding box center [181, 91] width 35 height 12
click at [338, 82] on input "text" at bounding box center [347, 82] width 35 height 12
click at [254, 122] on input "text" at bounding box center [264, 125] width 35 height 12
click at [250, 74] on input "text" at bounding box center [264, 74] width 35 height 12
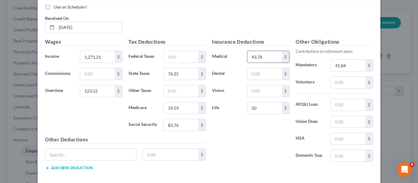
scroll to position [390, 0]
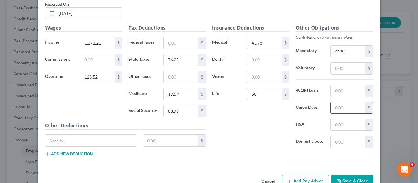
click at [346, 109] on input "text" at bounding box center [347, 108] width 35 height 12
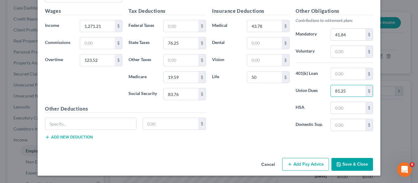
click at [305, 160] on button "Add Pay Advice" at bounding box center [305, 164] width 47 height 13
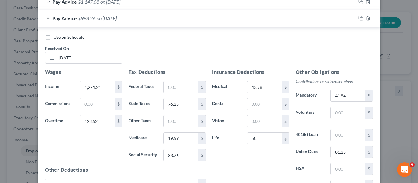
click at [146, 22] on div "Pay Advice $998.26 on [DATE]" at bounding box center [197, 18] width 318 height 16
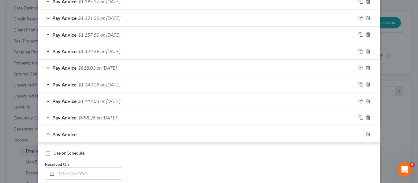
scroll to position [285, 0]
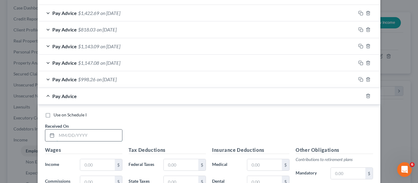
click at [97, 132] on input "text" at bounding box center [89, 136] width 65 height 12
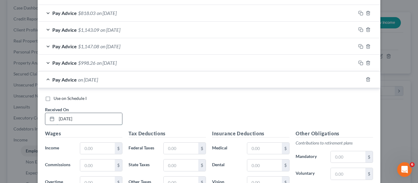
scroll to position [315, 0]
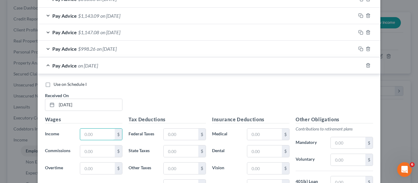
drag, startPoint x: 93, startPoint y: 135, endPoint x: 62, endPoint y: 152, distance: 35.2
click at [93, 135] on input "text" at bounding box center [97, 135] width 35 height 12
click at [81, 169] on input "text" at bounding box center [97, 169] width 35 height 12
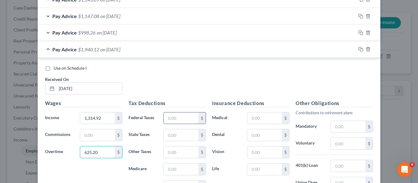
scroll to position [346, 0]
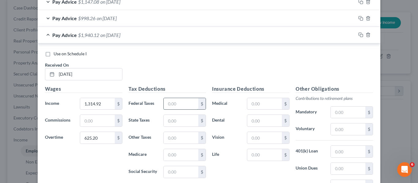
click at [167, 105] on input "text" at bounding box center [181, 104] width 35 height 12
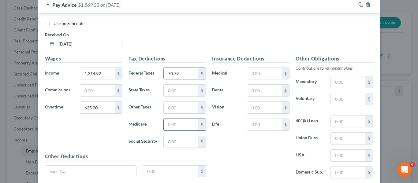
scroll to position [377, 0]
click at [179, 127] on input "text" at bounding box center [181, 125] width 35 height 12
click at [176, 140] on input "text" at bounding box center [181, 142] width 35 height 12
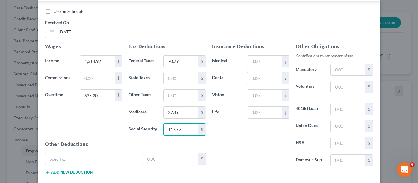
scroll to position [407, 0]
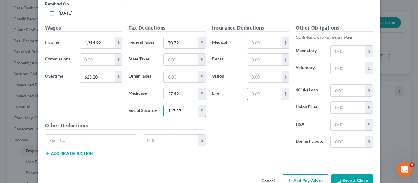
click at [263, 99] on input "text" at bounding box center [264, 94] width 35 height 12
click at [337, 53] on input "text" at bounding box center [347, 52] width 35 height 12
drag, startPoint x: 263, startPoint y: 38, endPoint x: 260, endPoint y: 33, distance: 5.6
click at [263, 38] on input "text" at bounding box center [264, 43] width 35 height 12
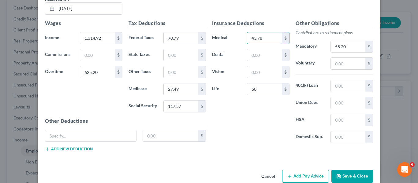
scroll to position [424, 0]
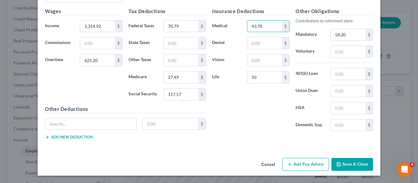
click at [300, 165] on button "Add Pay Advice" at bounding box center [305, 164] width 47 height 13
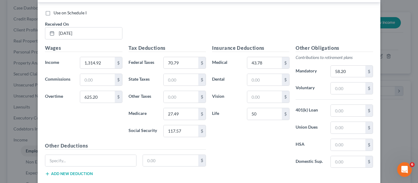
scroll to position [363, 0]
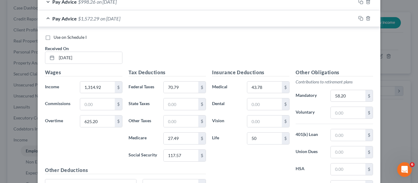
click at [186, 14] on div "Pay Advice $1,572.29 on [DATE]" at bounding box center [197, 18] width 318 height 16
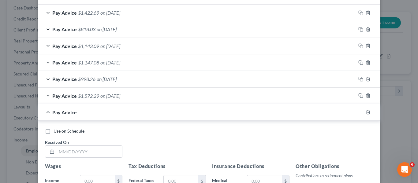
scroll to position [332, 0]
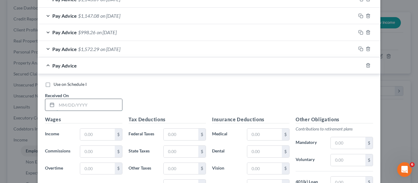
click at [93, 103] on input "text" at bounding box center [89, 105] width 65 height 12
drag, startPoint x: 96, startPoint y: 135, endPoint x: 101, endPoint y: 133, distance: 5.4
click at [96, 135] on input "text" at bounding box center [97, 135] width 35 height 12
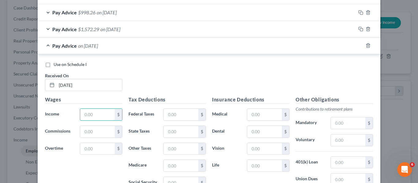
scroll to position [363, 0]
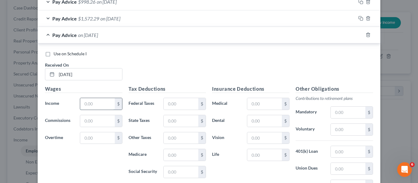
click at [80, 102] on input "text" at bounding box center [97, 104] width 35 height 12
click at [95, 138] on input "text" at bounding box center [97, 138] width 35 height 12
click at [171, 103] on input "text" at bounding box center [181, 104] width 35 height 12
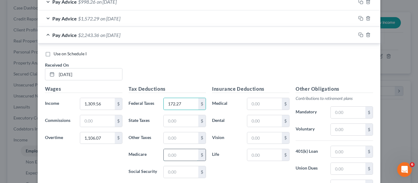
click at [168, 156] on input "text" at bounding box center [181, 155] width 35 height 12
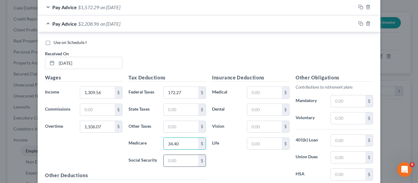
scroll to position [393, 0]
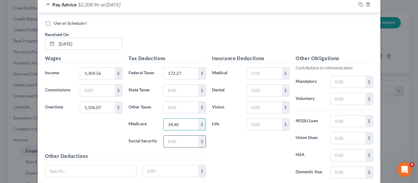
drag, startPoint x: 166, startPoint y: 143, endPoint x: 170, endPoint y: 142, distance: 4.0
click at [166, 143] on input "text" at bounding box center [181, 142] width 35 height 12
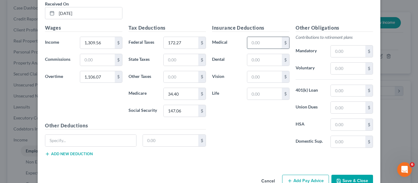
click at [260, 46] on input "text" at bounding box center [264, 43] width 35 height 12
drag, startPoint x: 259, startPoint y: 90, endPoint x: 256, endPoint y: 87, distance: 3.7
click at [259, 90] on input "text" at bounding box center [264, 94] width 35 height 12
click at [338, 55] on input "text" at bounding box center [347, 52] width 35 height 12
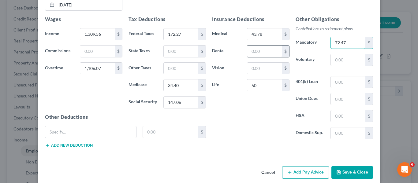
scroll to position [440, 0]
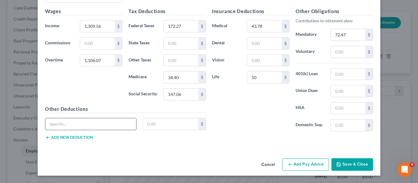
click at [92, 124] on input "text" at bounding box center [90, 124] width 91 height 12
click at [340, 163] on button "Save & Close" at bounding box center [352, 164] width 42 height 13
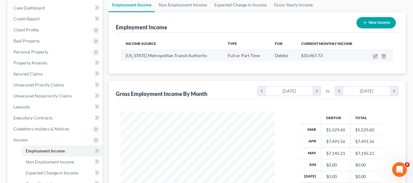
scroll to position [186, 0]
